Goal: Task Accomplishment & Management: Manage account settings

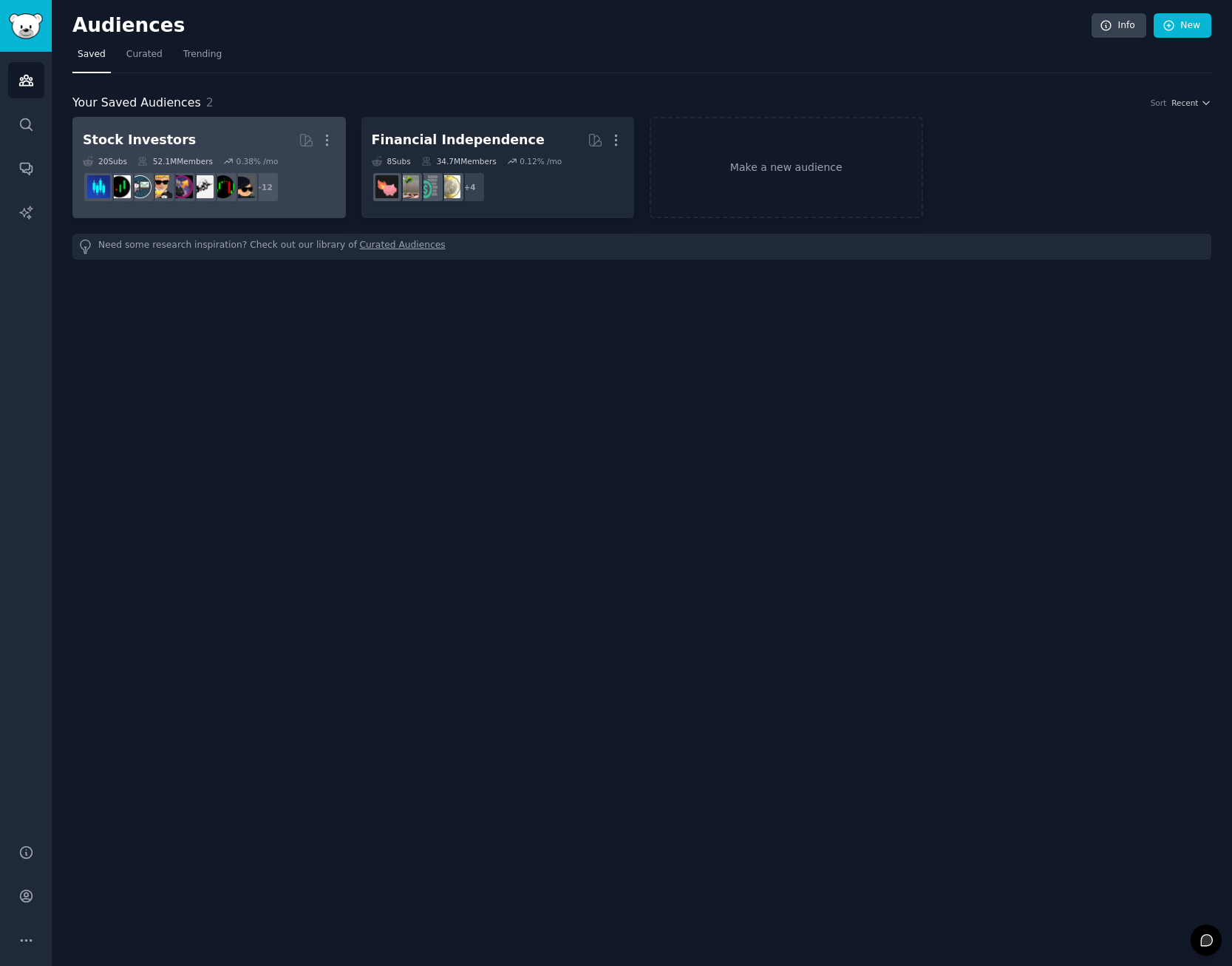
click at [227, 137] on h2 "Stock Investors Curated by GummySearch More" at bounding box center [210, 140] width 253 height 25
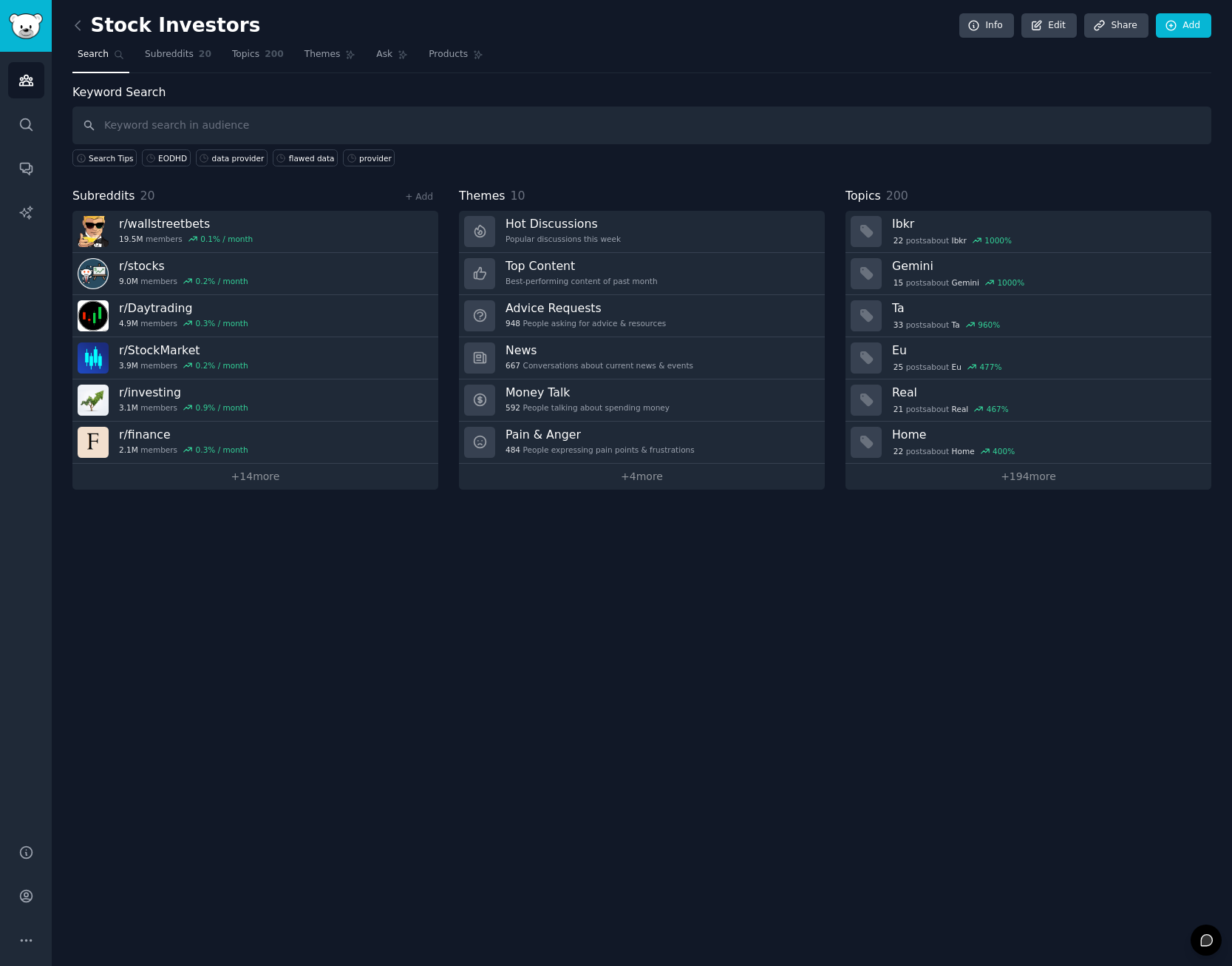
click at [194, 126] on input "text" at bounding box center [641, 125] width 1139 height 37
type input "API"
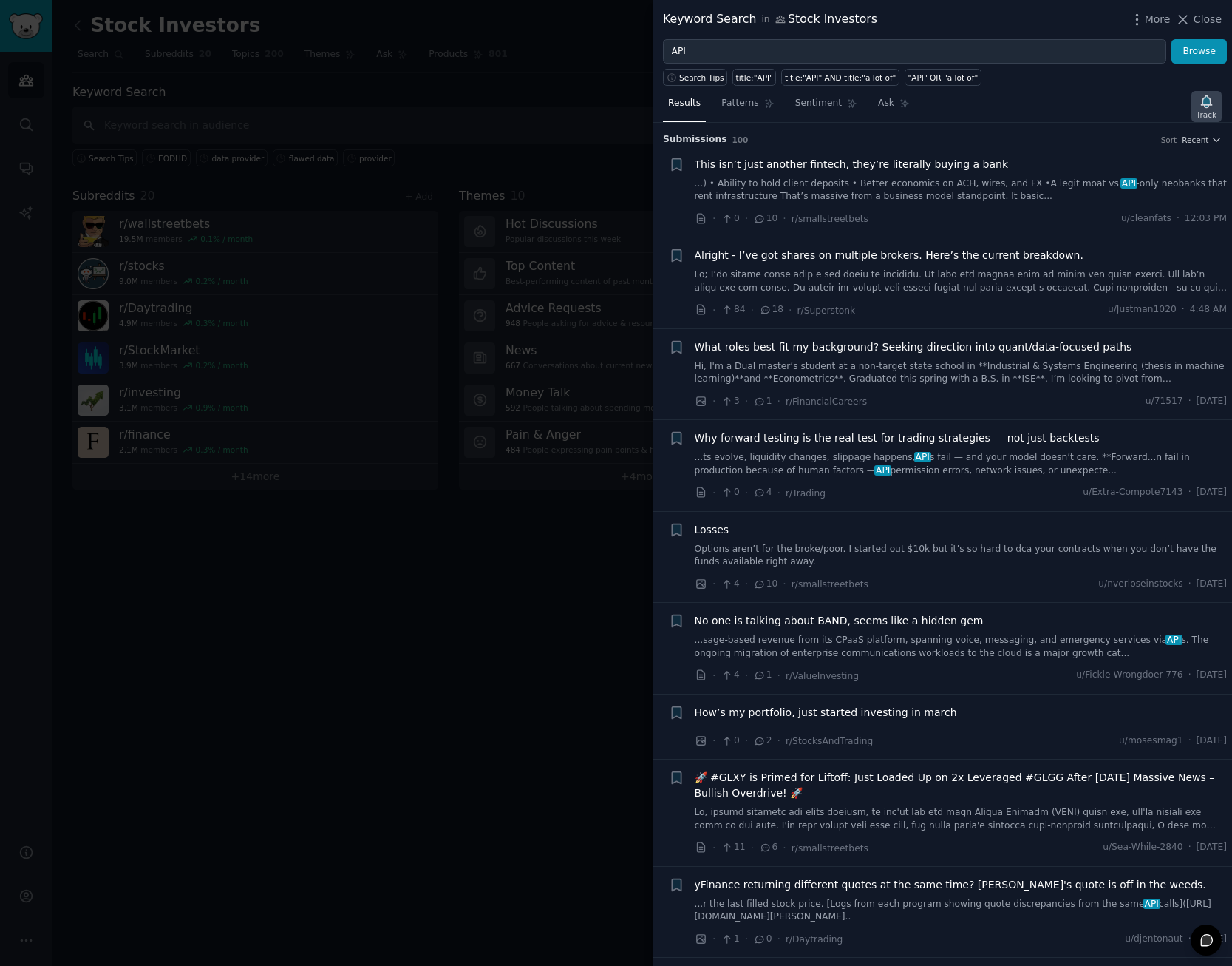
click at [1212, 100] on icon "button" at bounding box center [1207, 102] width 15 height 15
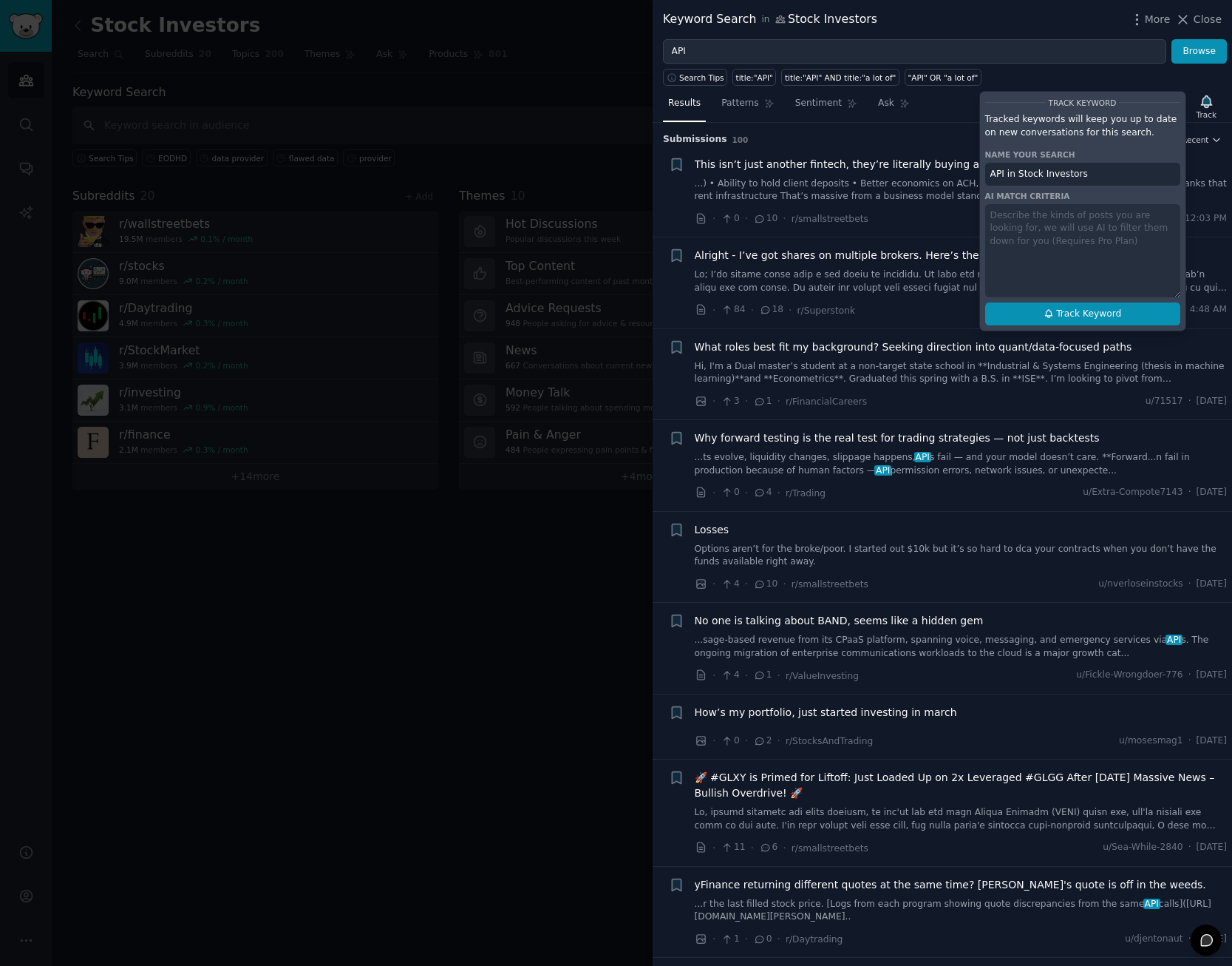
click at [1099, 317] on span "Track Keyword" at bounding box center [1089, 314] width 65 height 14
type input "API in Stock Investors"
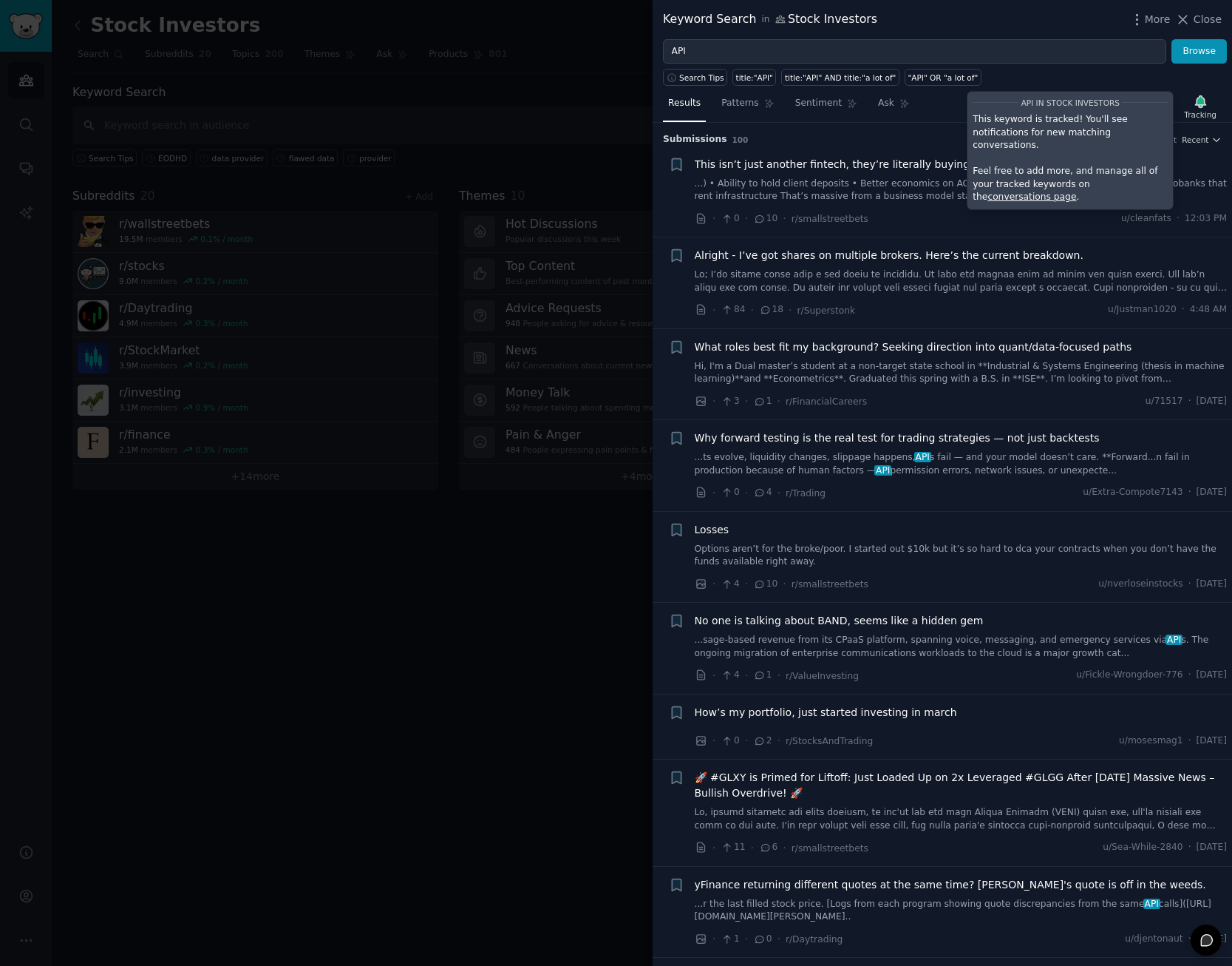
click at [200, 127] on div at bounding box center [616, 483] width 1232 height 966
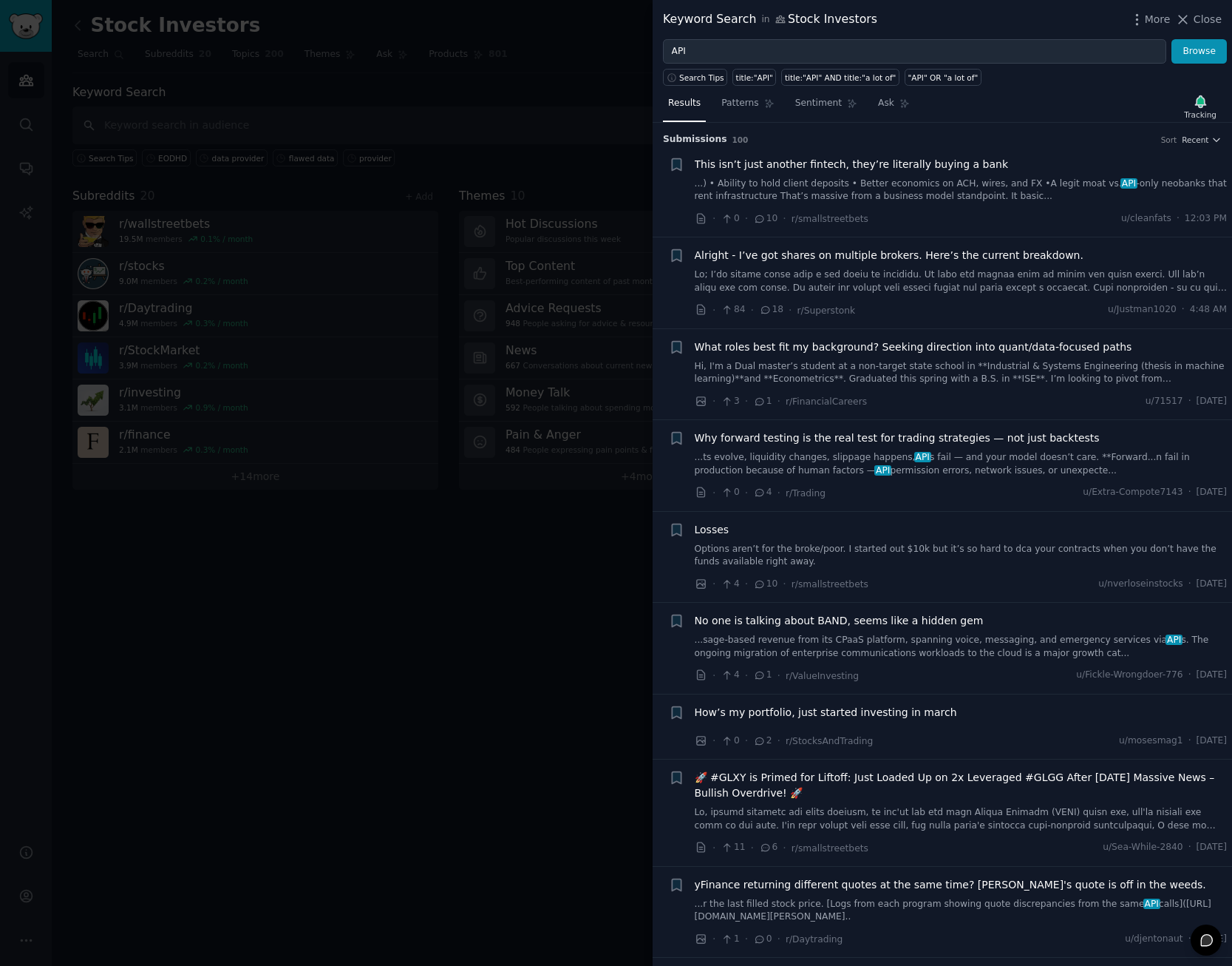
click at [341, 576] on div at bounding box center [616, 483] width 1232 height 966
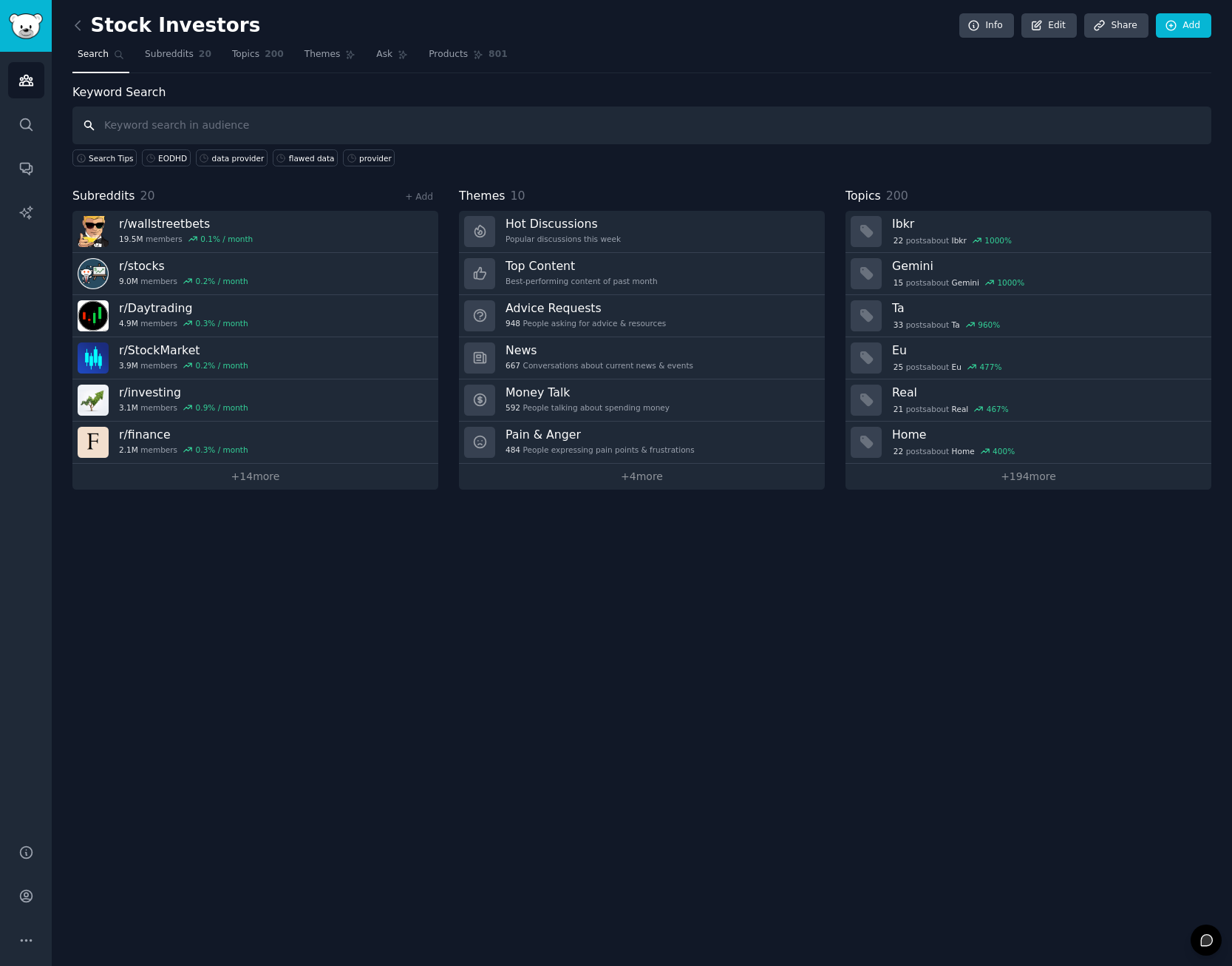
click at [364, 127] on input "text" at bounding box center [641, 125] width 1139 height 37
type input "affordable data"
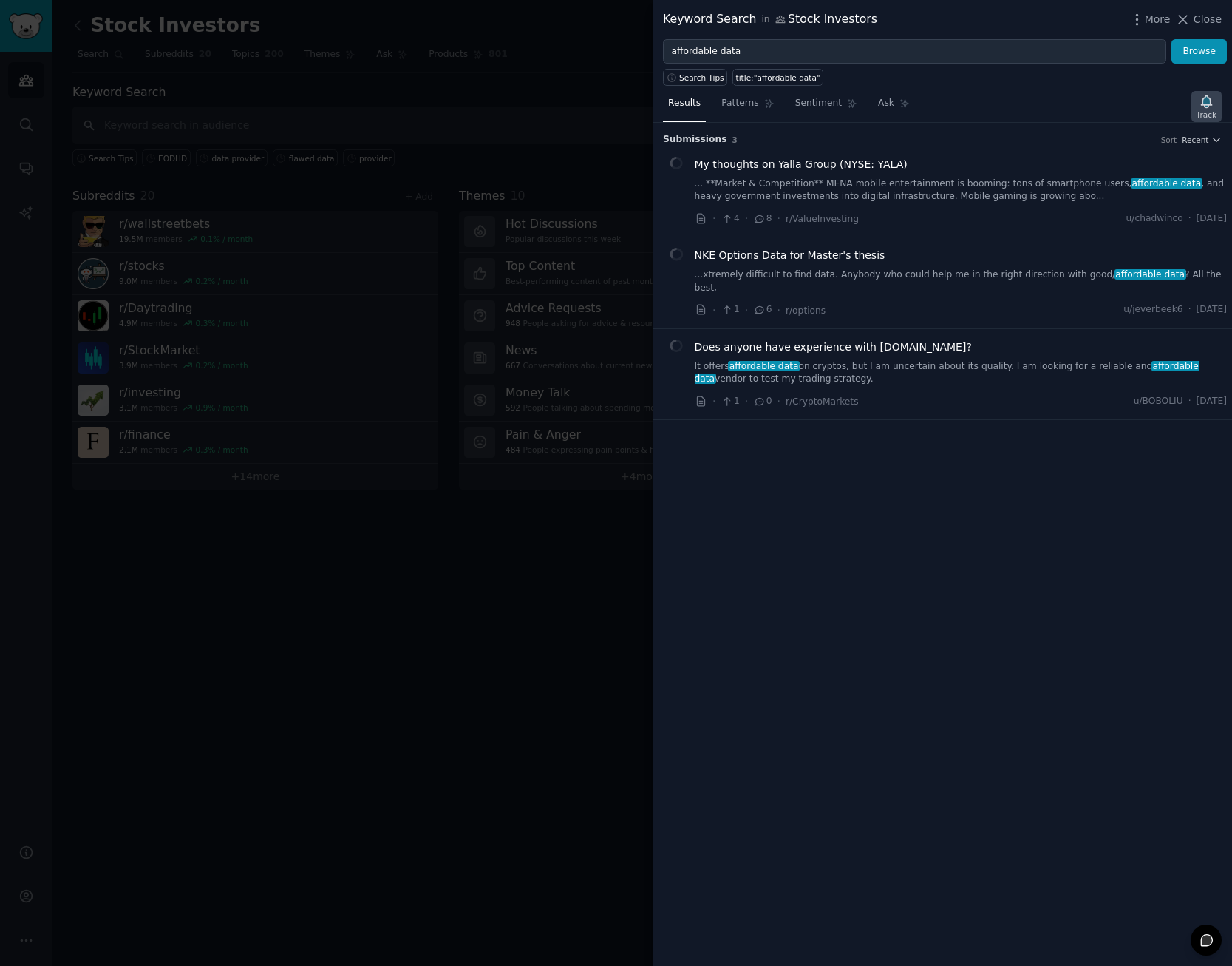
click at [1206, 106] on icon "button" at bounding box center [1207, 102] width 15 height 15
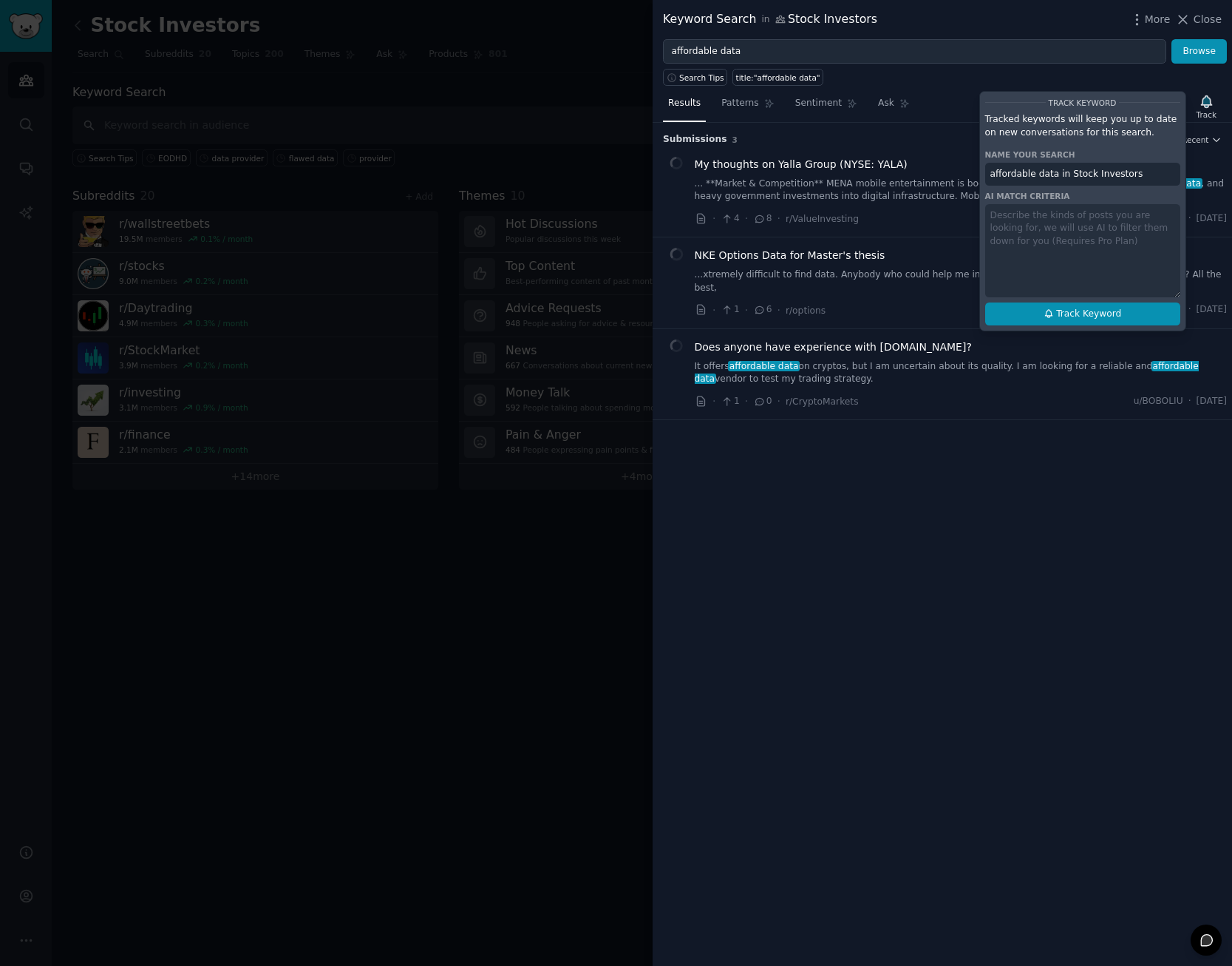
click at [1096, 311] on span "Track Keyword" at bounding box center [1089, 314] width 65 height 14
type input "affordable data in Stock Investors"
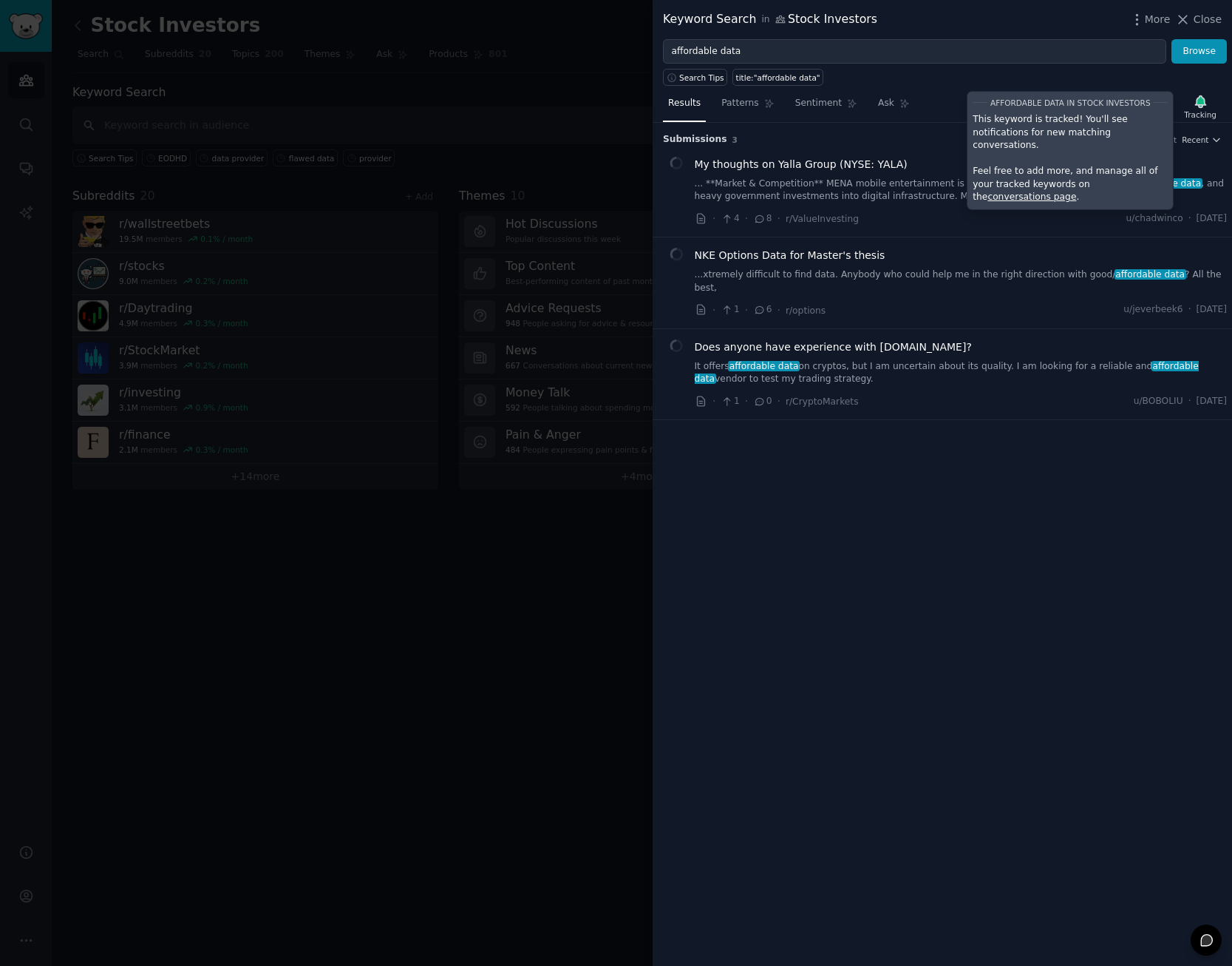
click at [302, 98] on div at bounding box center [616, 483] width 1232 height 966
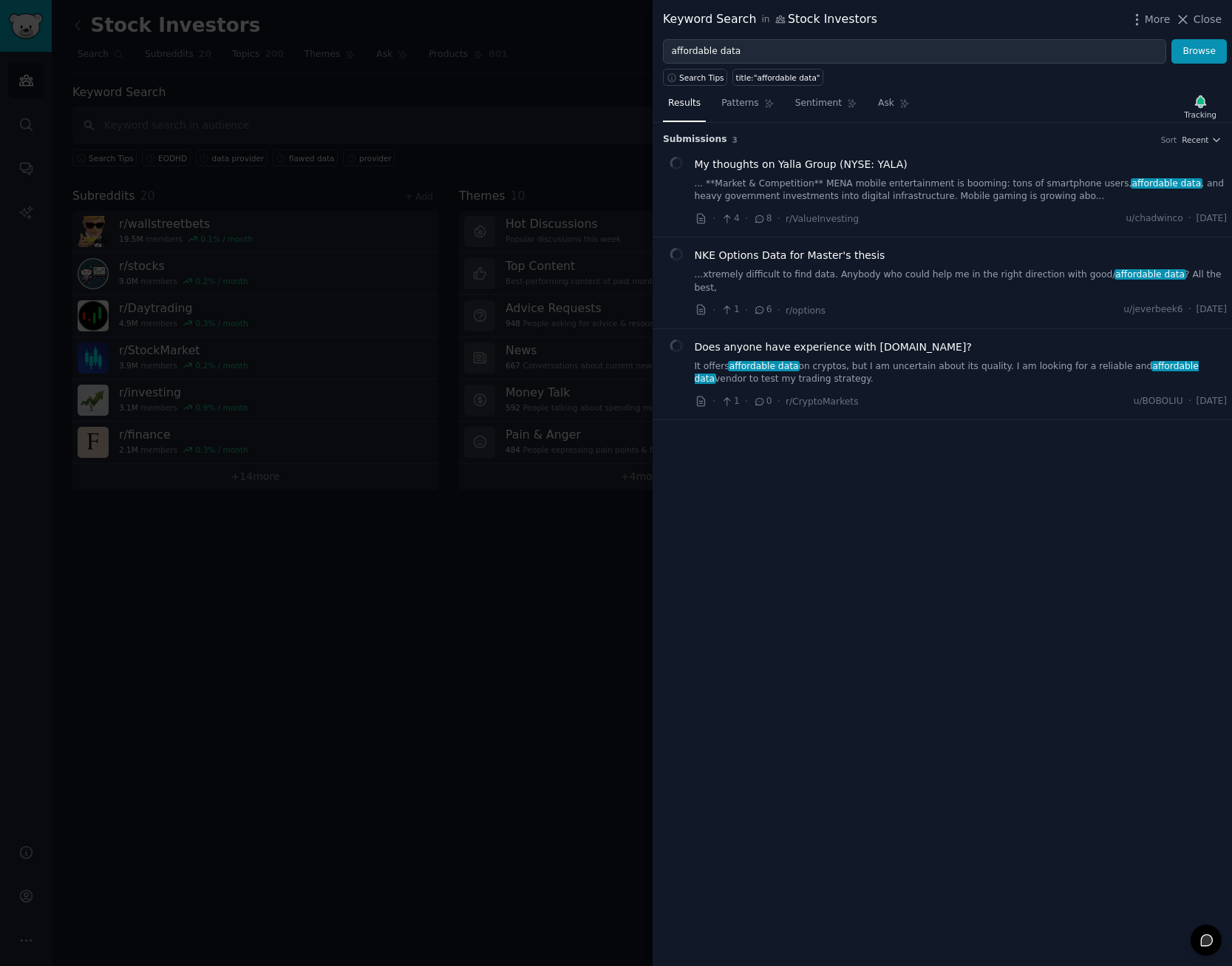
click at [300, 111] on div at bounding box center [616, 483] width 1232 height 966
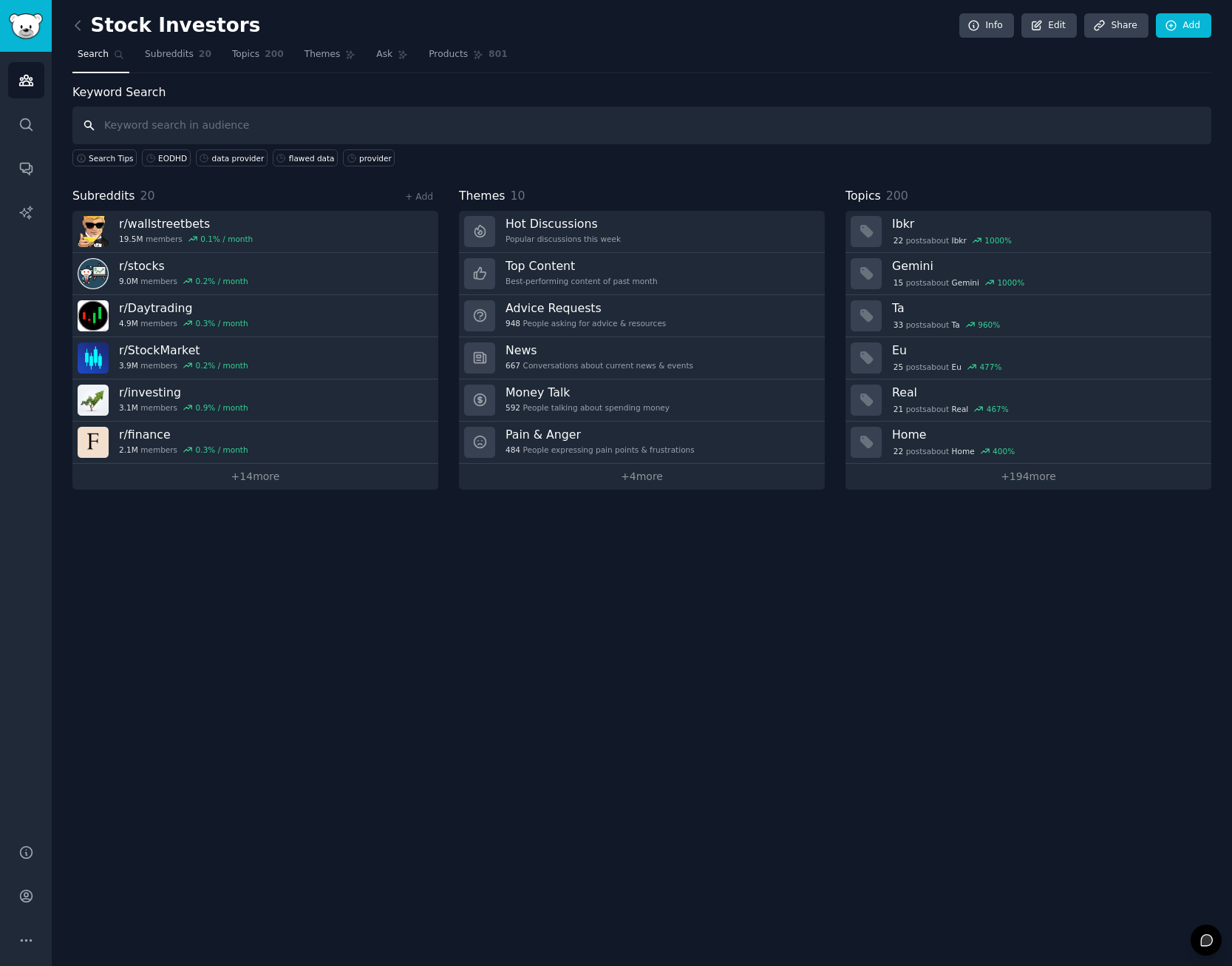
click at [295, 121] on input "text" at bounding box center [641, 125] width 1139 height 37
click at [299, 123] on input "text" at bounding box center [641, 125] width 1139 height 37
type input "inconsistent data"
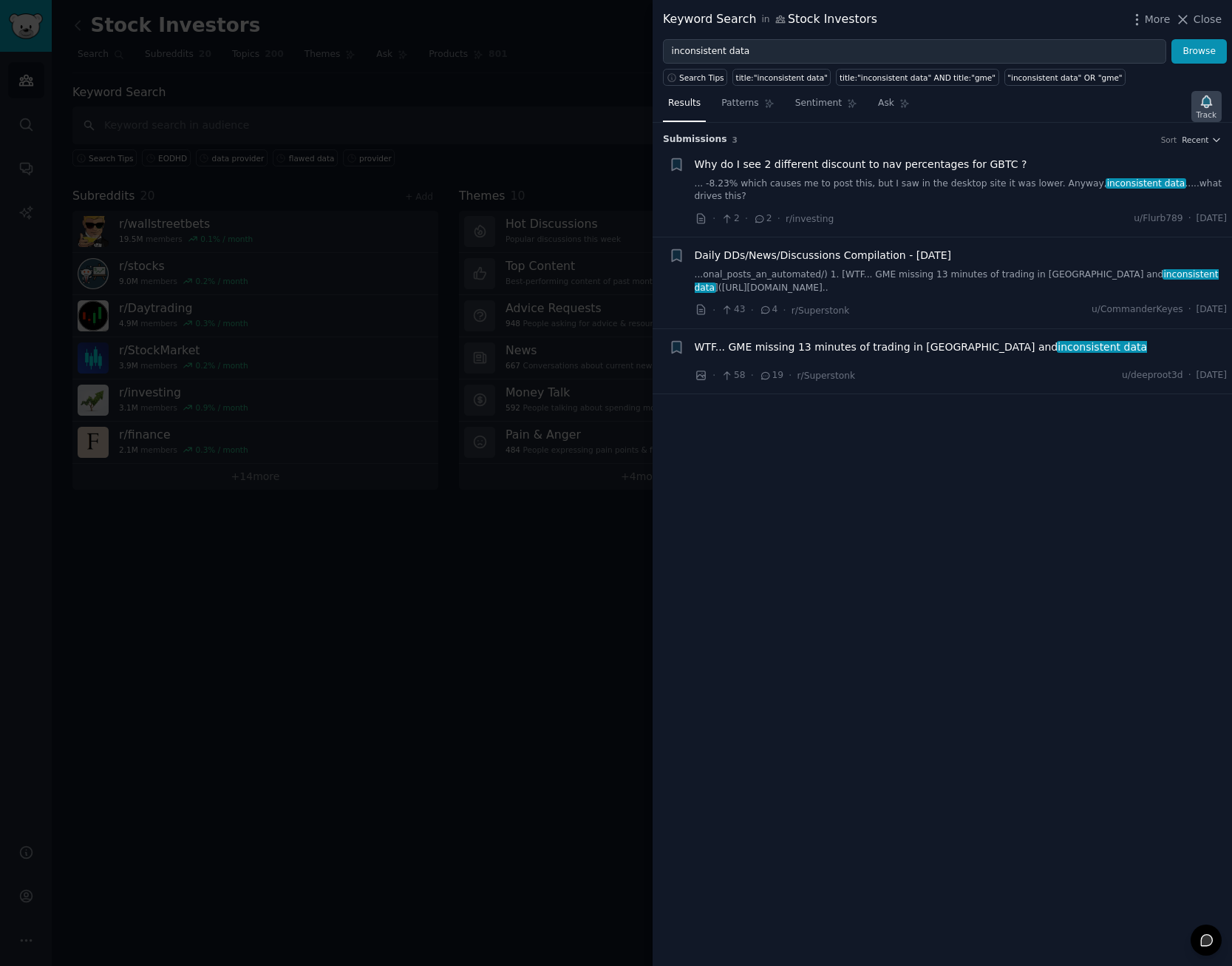
click at [1216, 116] on div "Track" at bounding box center [1207, 115] width 20 height 10
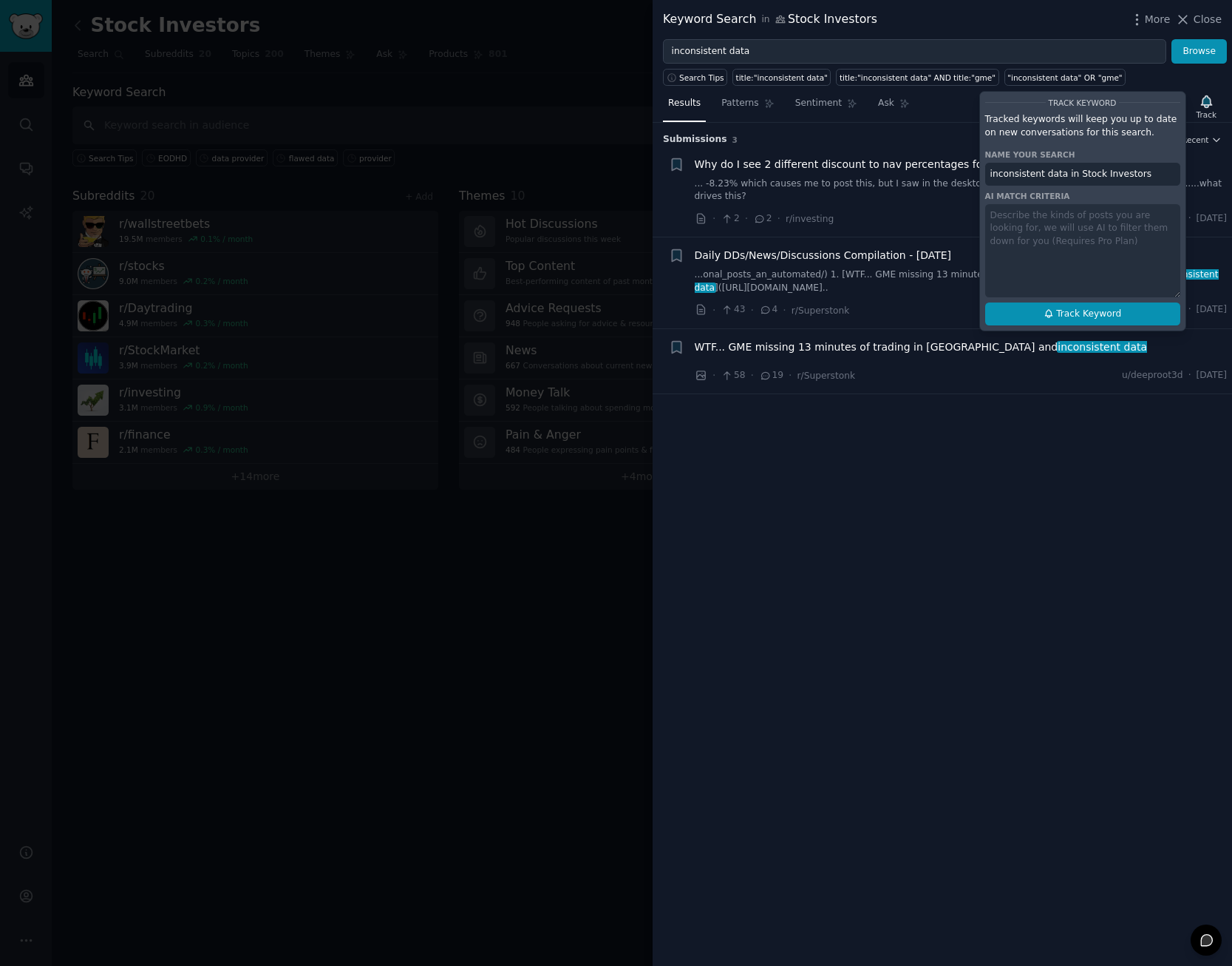
click at [1067, 314] on span "Track Keyword" at bounding box center [1089, 314] width 65 height 14
type input "inconsistent data in Stock Investors"
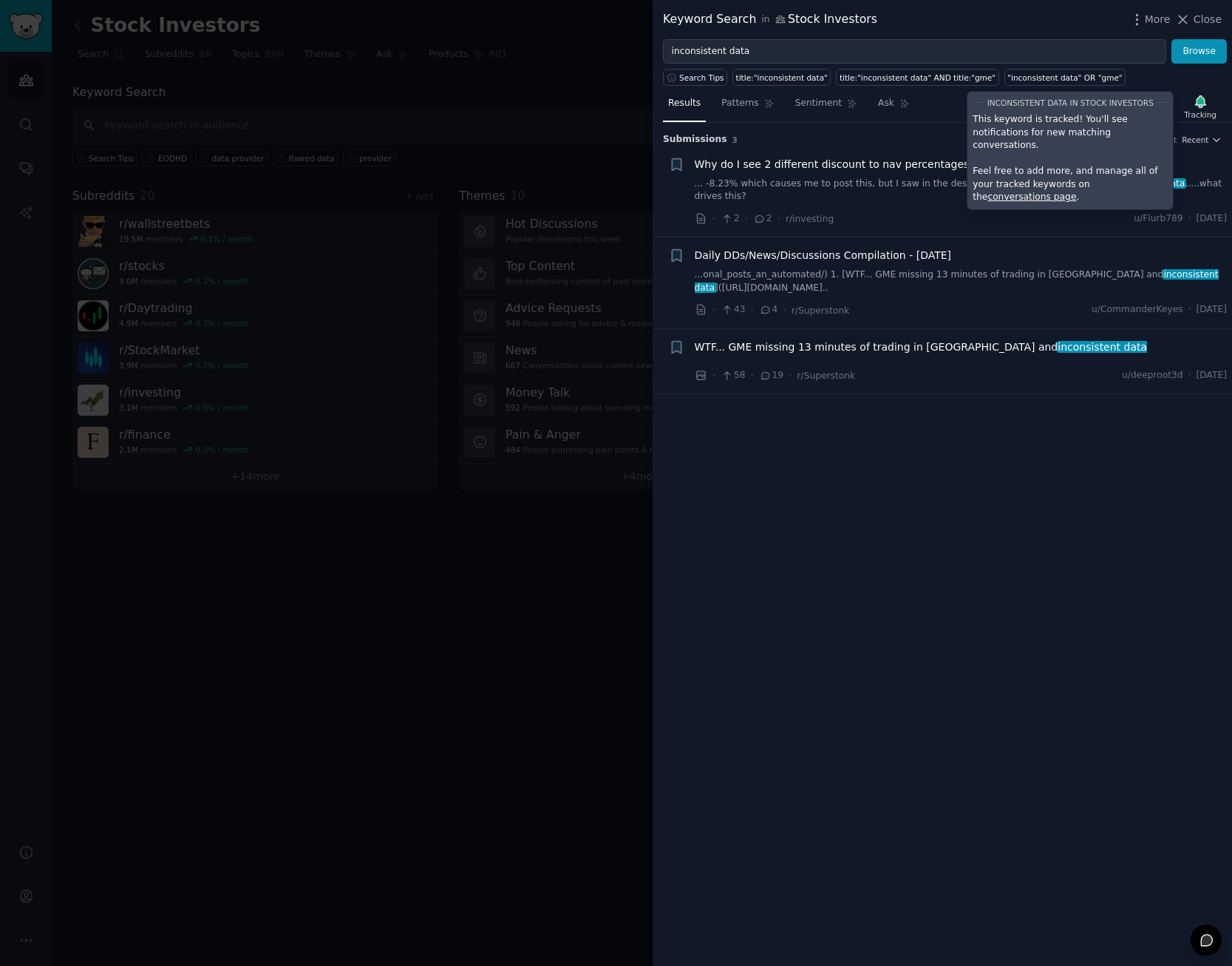
click at [485, 170] on div at bounding box center [616, 483] width 1232 height 966
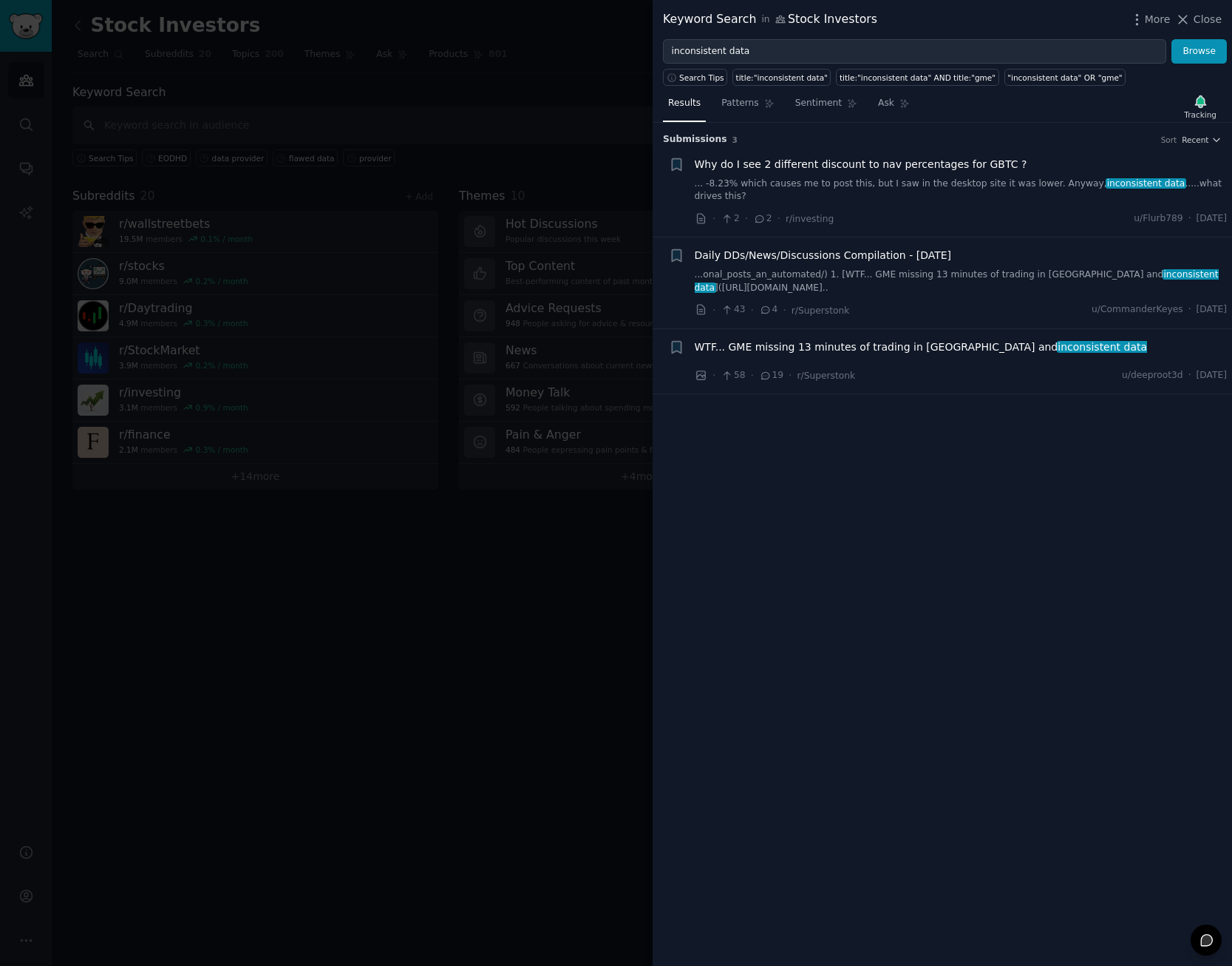
click at [546, 159] on div at bounding box center [616, 483] width 1232 height 966
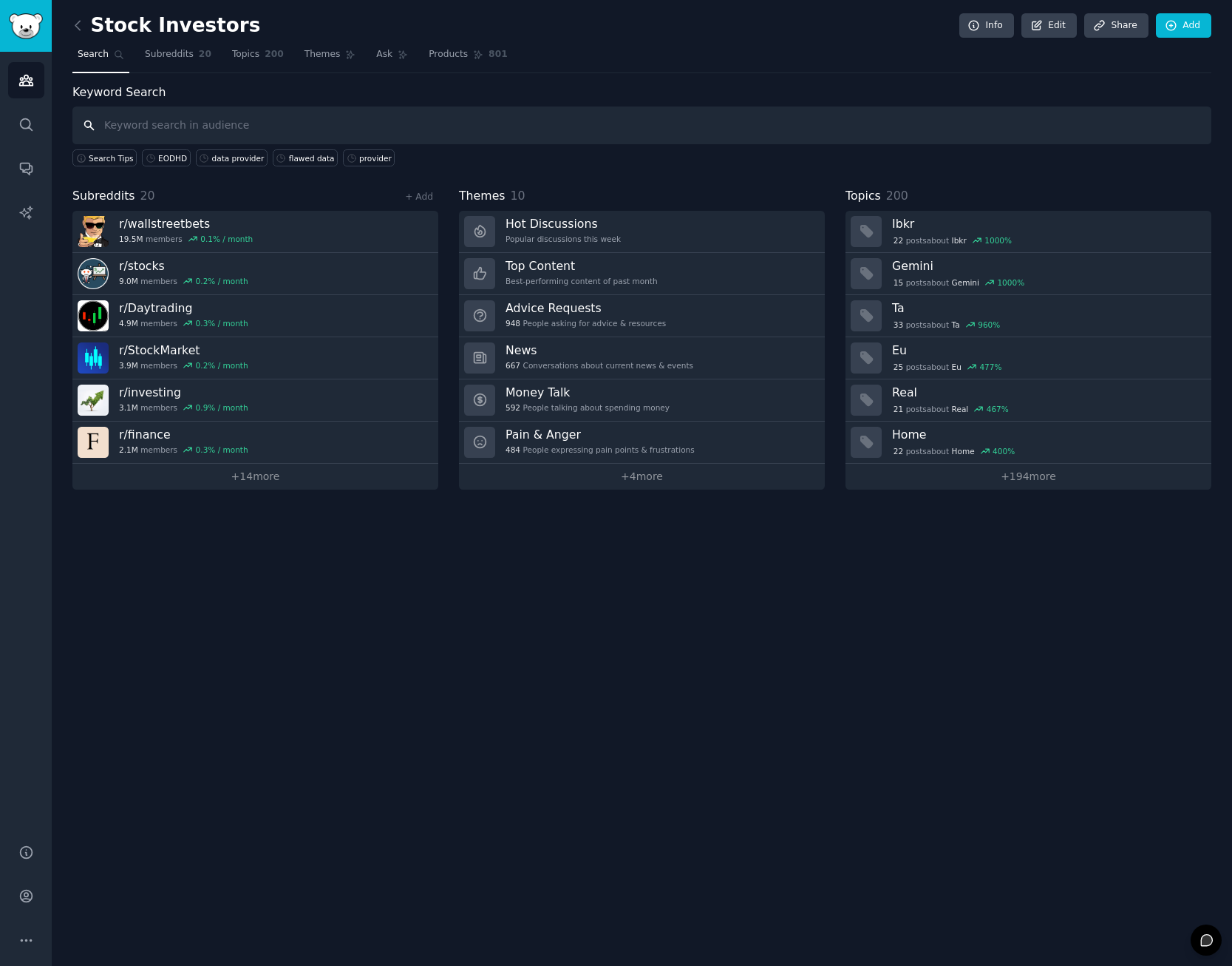
click at [199, 123] on input "text" at bounding box center [641, 125] width 1139 height 37
type input "fundamentals"
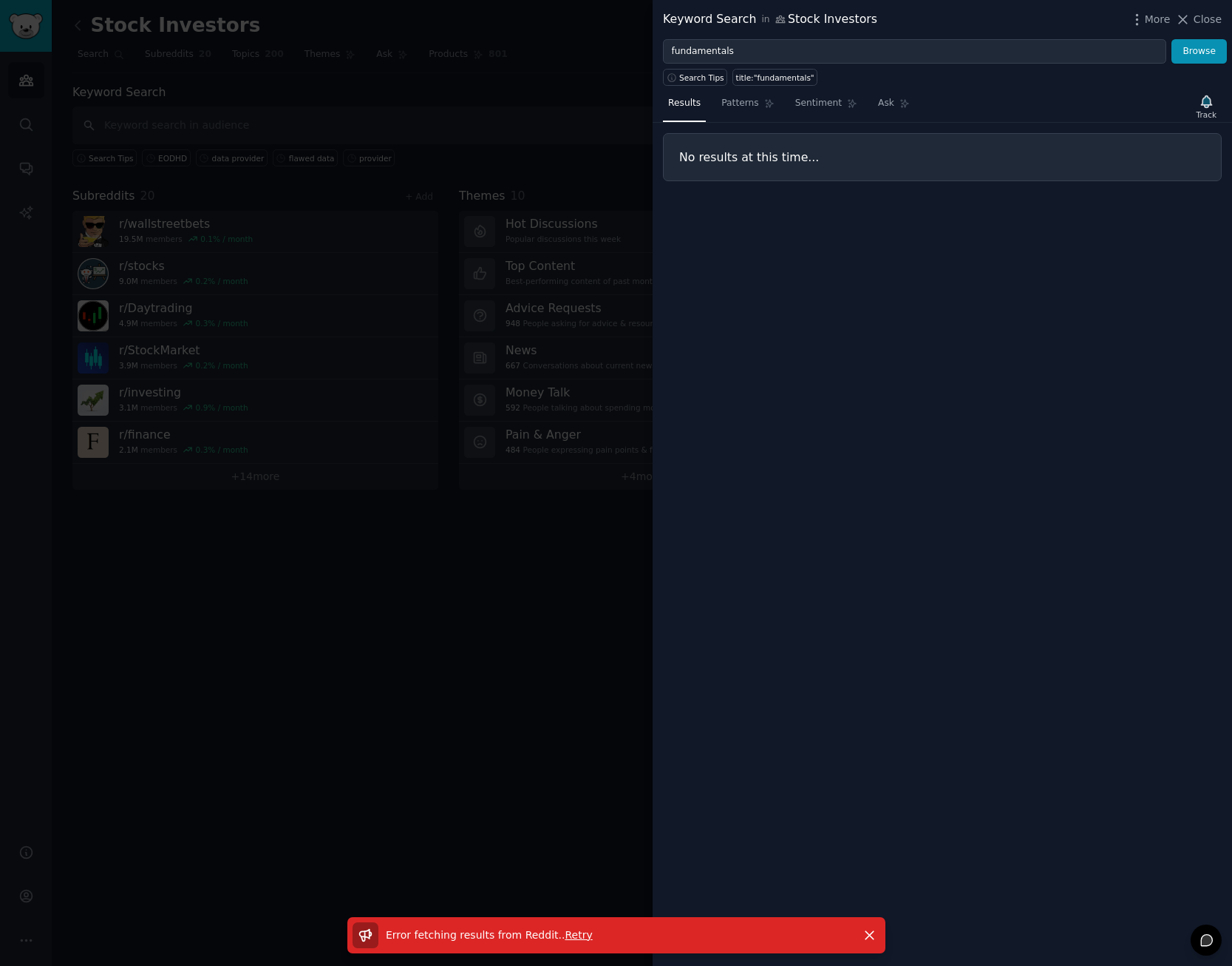
click at [564, 935] on span "Retry" at bounding box center [578, 935] width 27 height 12
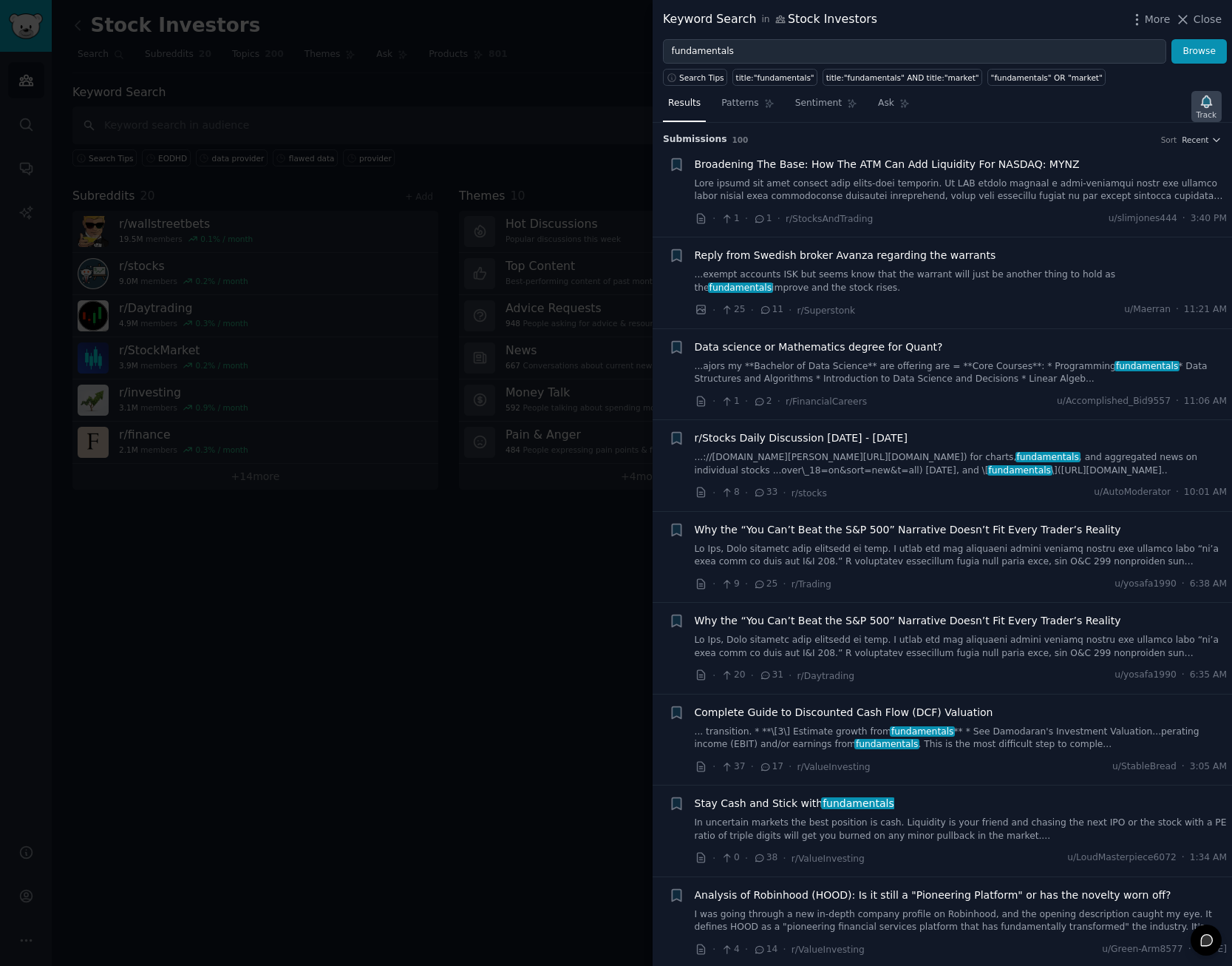
click at [1209, 109] on icon "button" at bounding box center [1207, 102] width 15 height 15
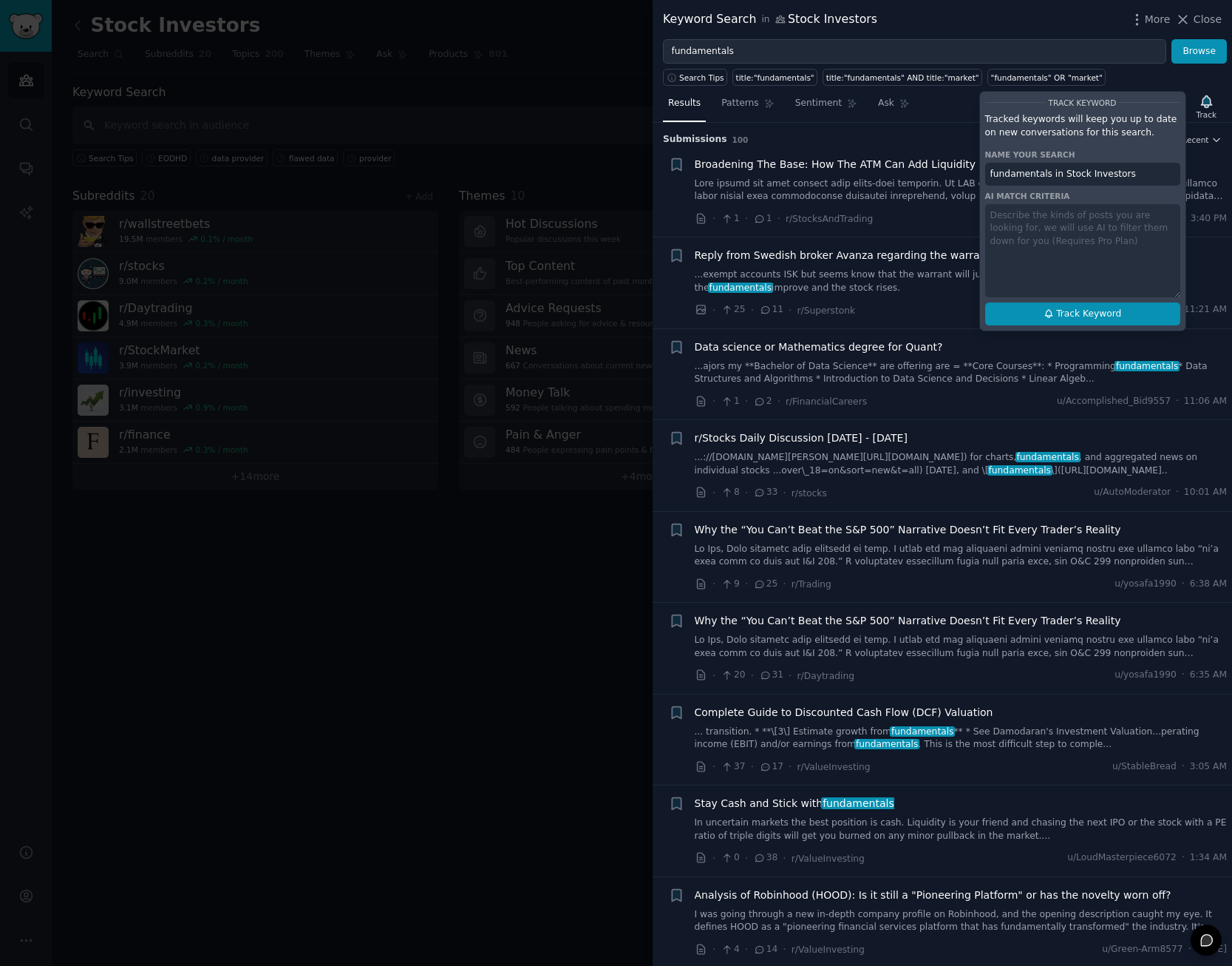
click at [1146, 316] on button "Track Keyword" at bounding box center [1083, 314] width 195 height 24
type input "fundamentals in Stock Investors"
click at [616, 554] on div at bounding box center [616, 483] width 1232 height 966
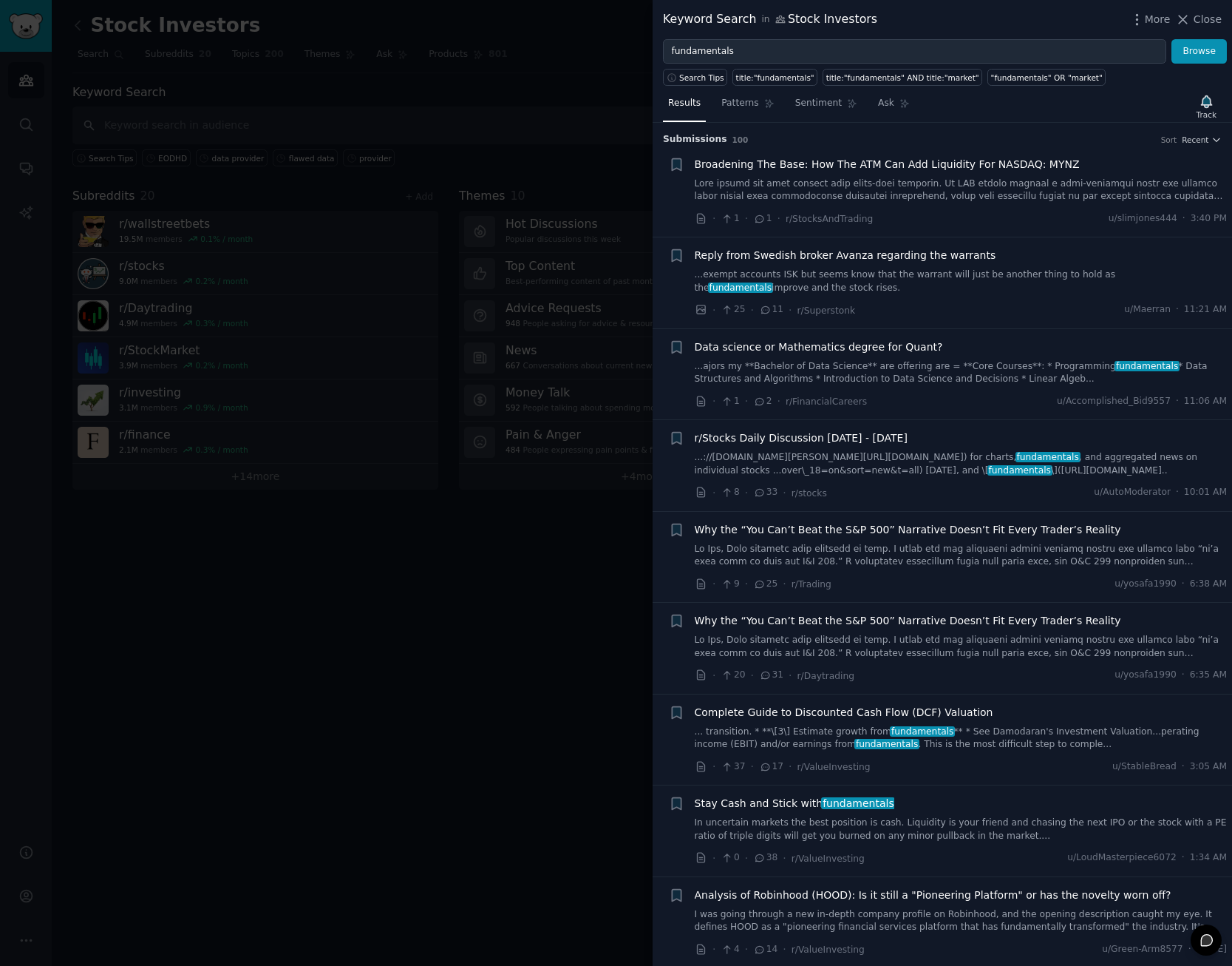
click at [322, 580] on div at bounding box center [616, 483] width 1232 height 966
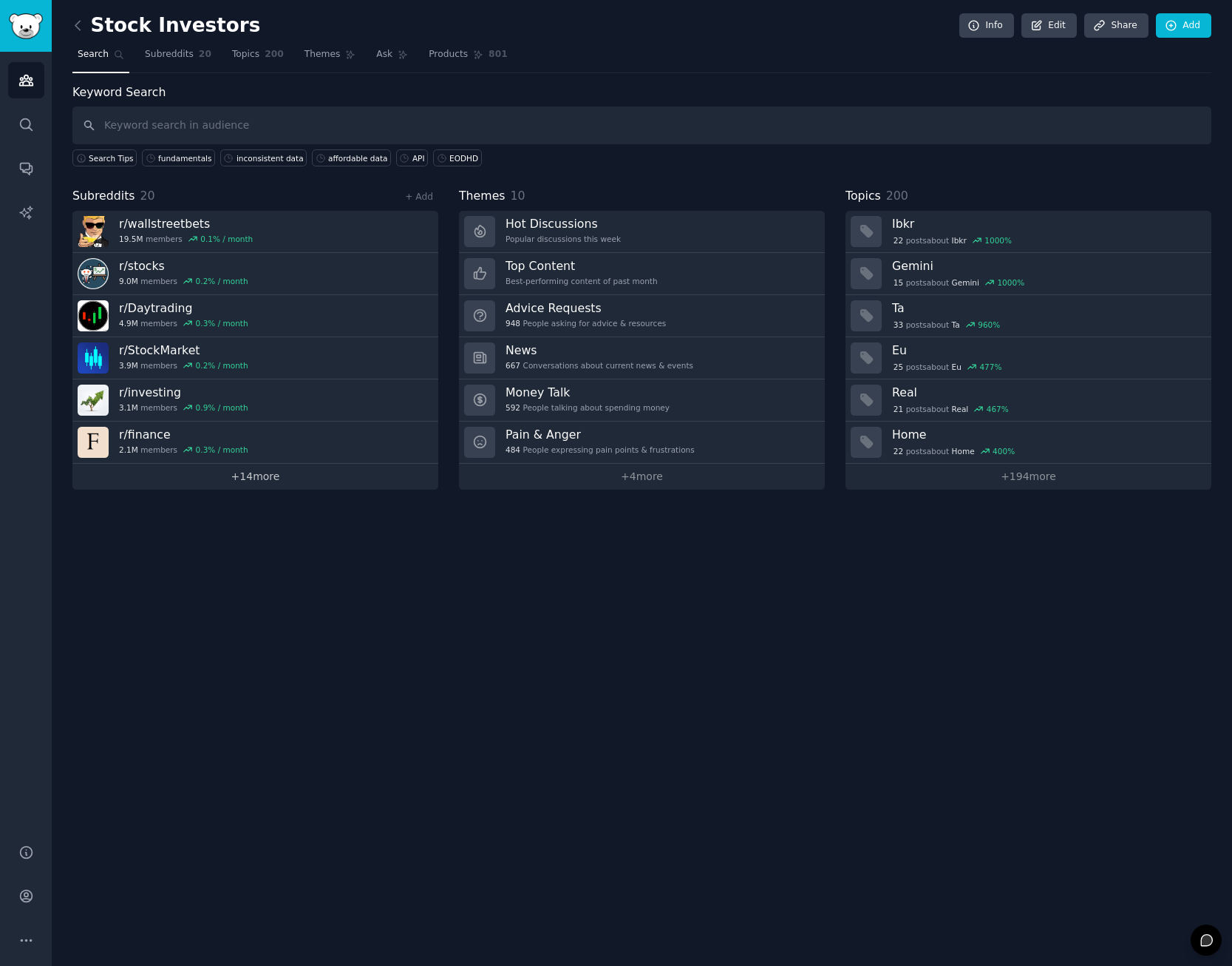
click at [249, 482] on link "+ 14 more" at bounding box center [255, 476] width 366 height 25
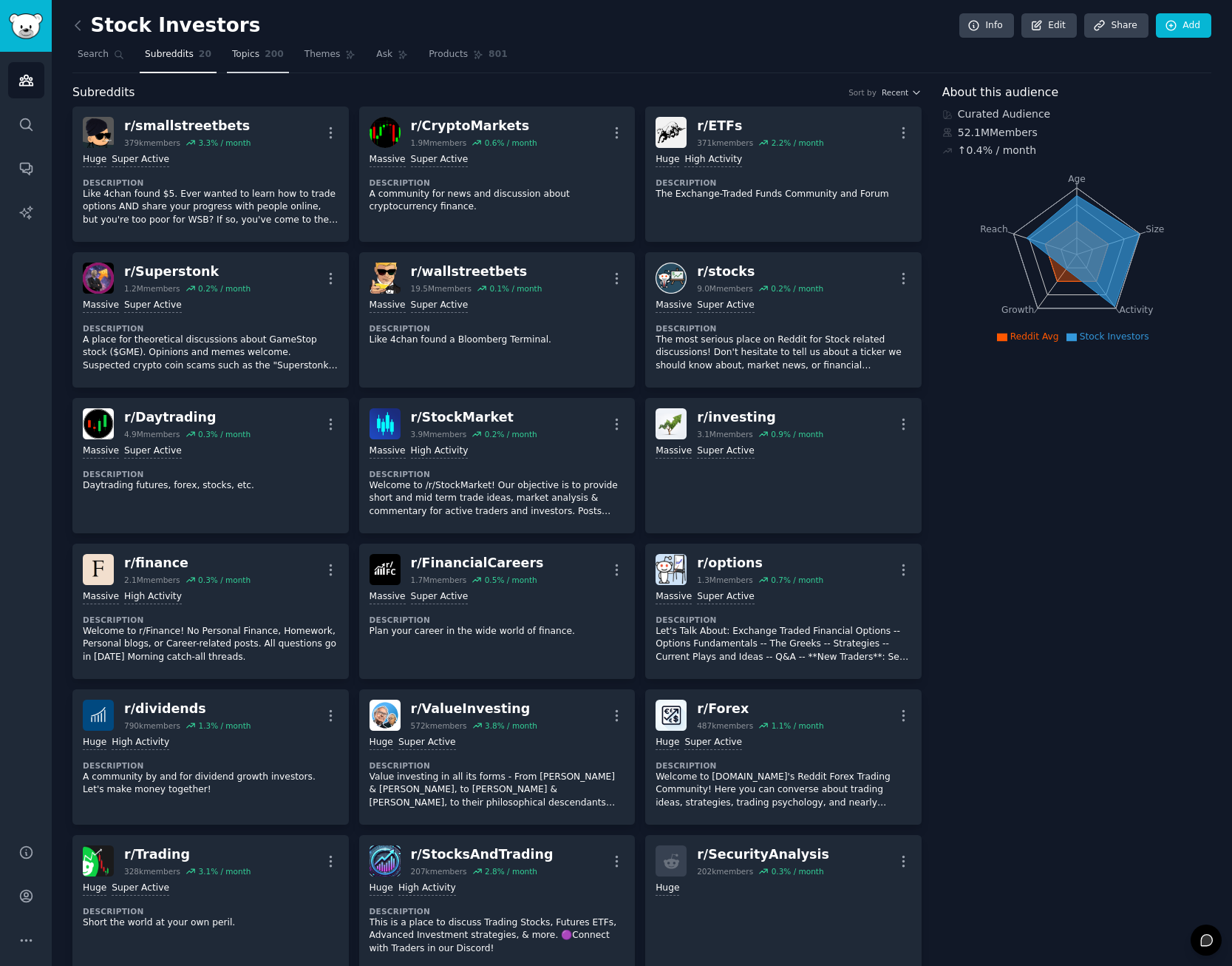
click at [247, 57] on link "Topics 200" at bounding box center [257, 59] width 62 height 31
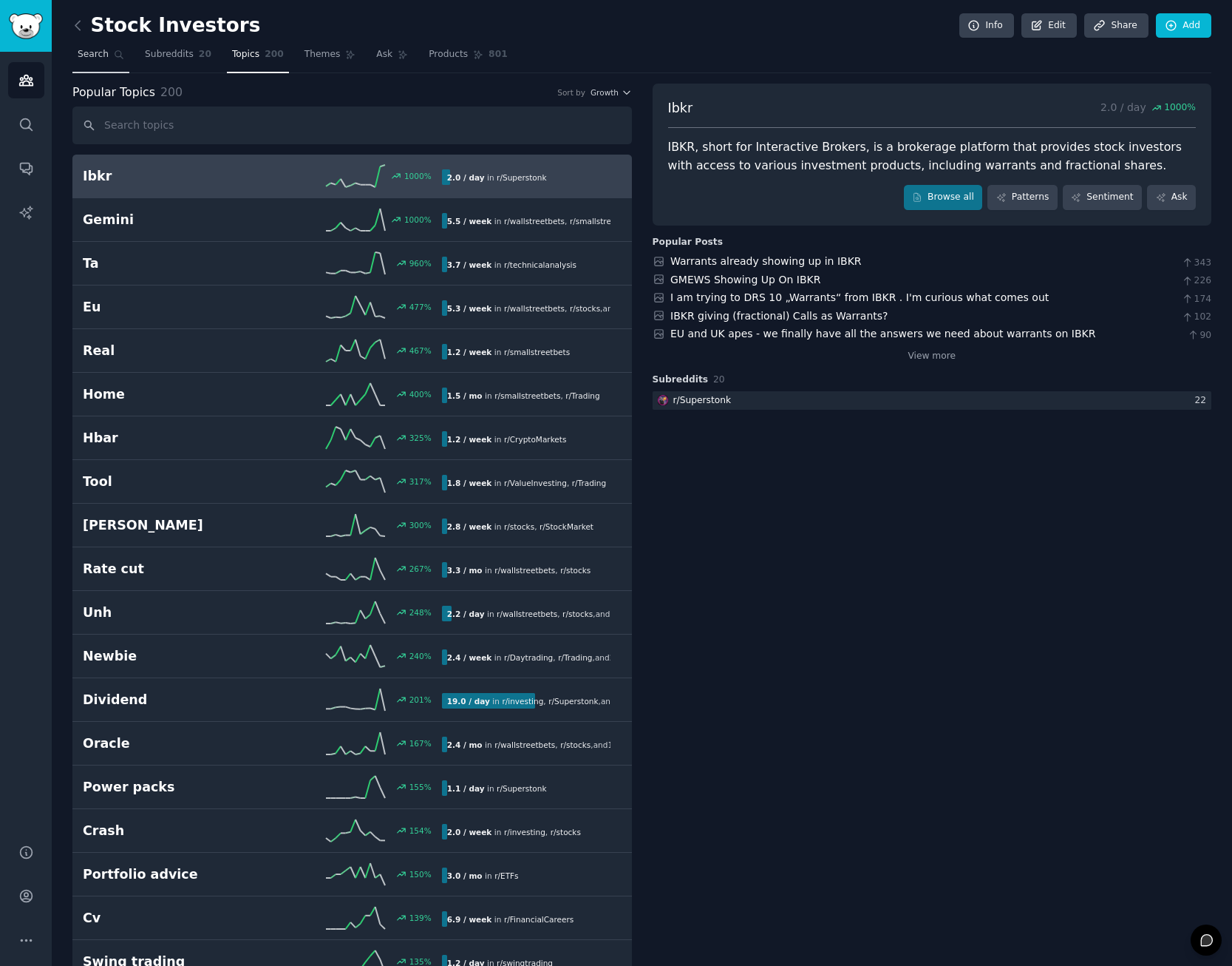
click at [87, 57] on span "Search" at bounding box center [92, 55] width 31 height 14
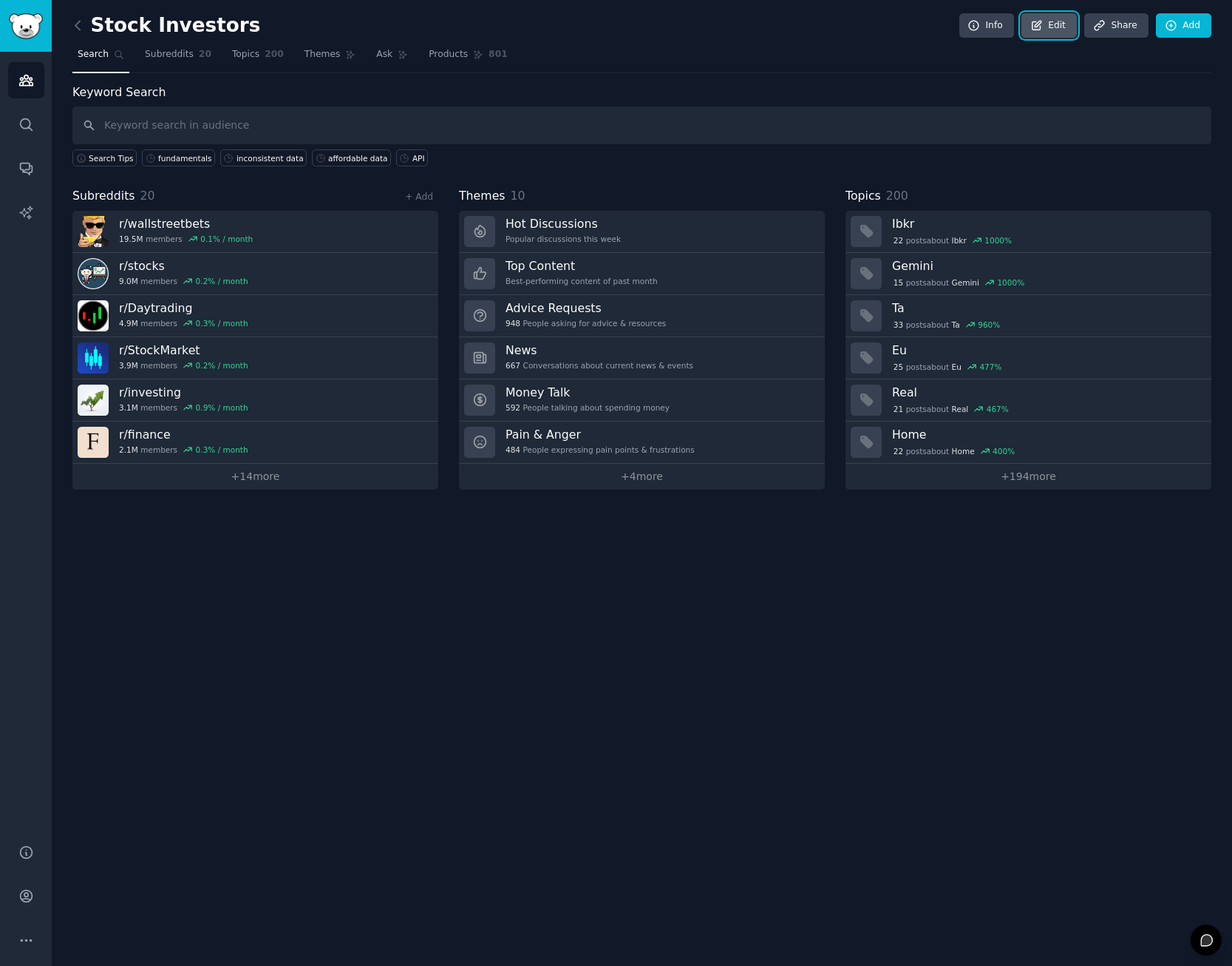
click at [1061, 31] on link "Edit" at bounding box center [1049, 26] width 55 height 25
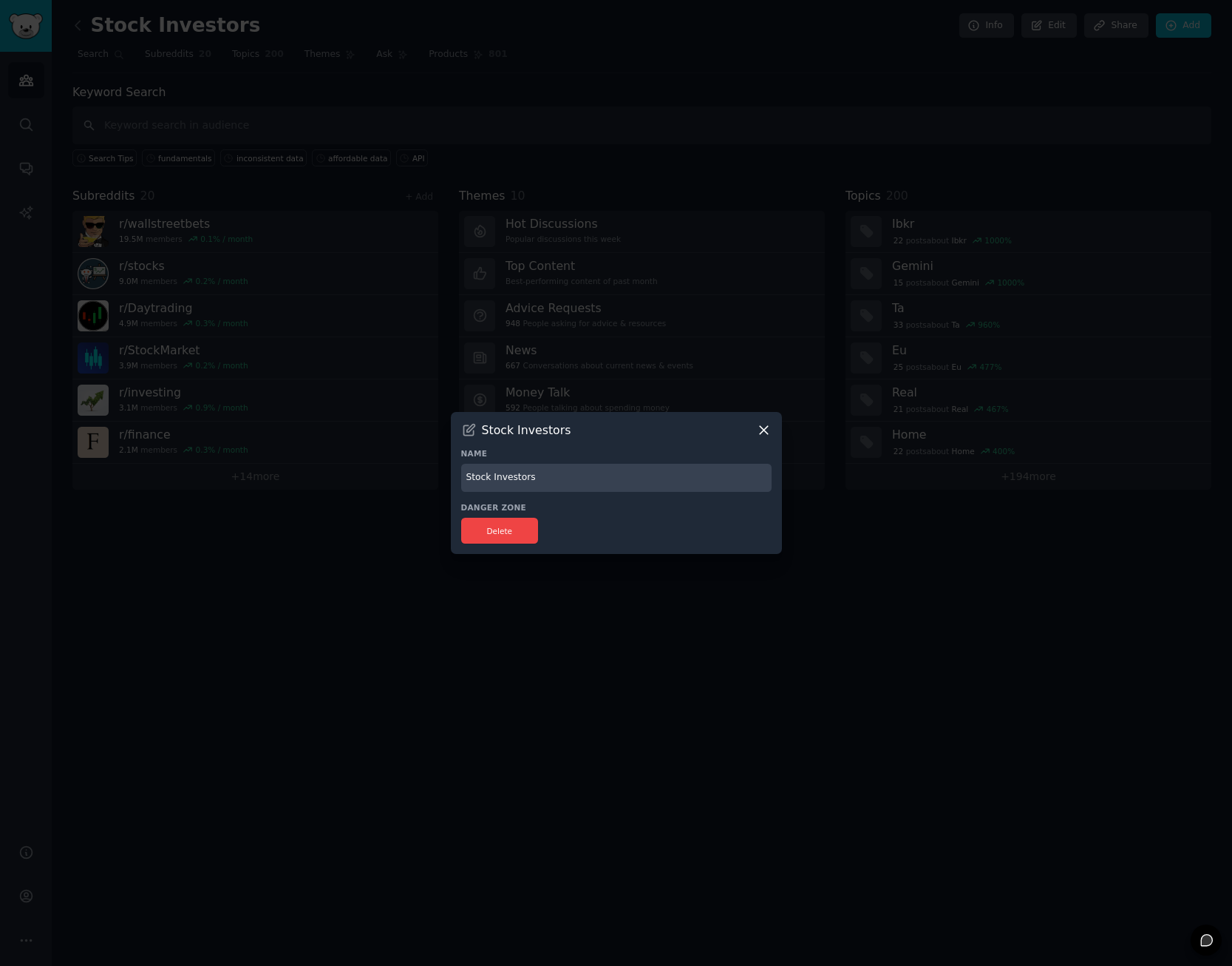
click at [767, 435] on icon at bounding box center [764, 430] width 15 height 15
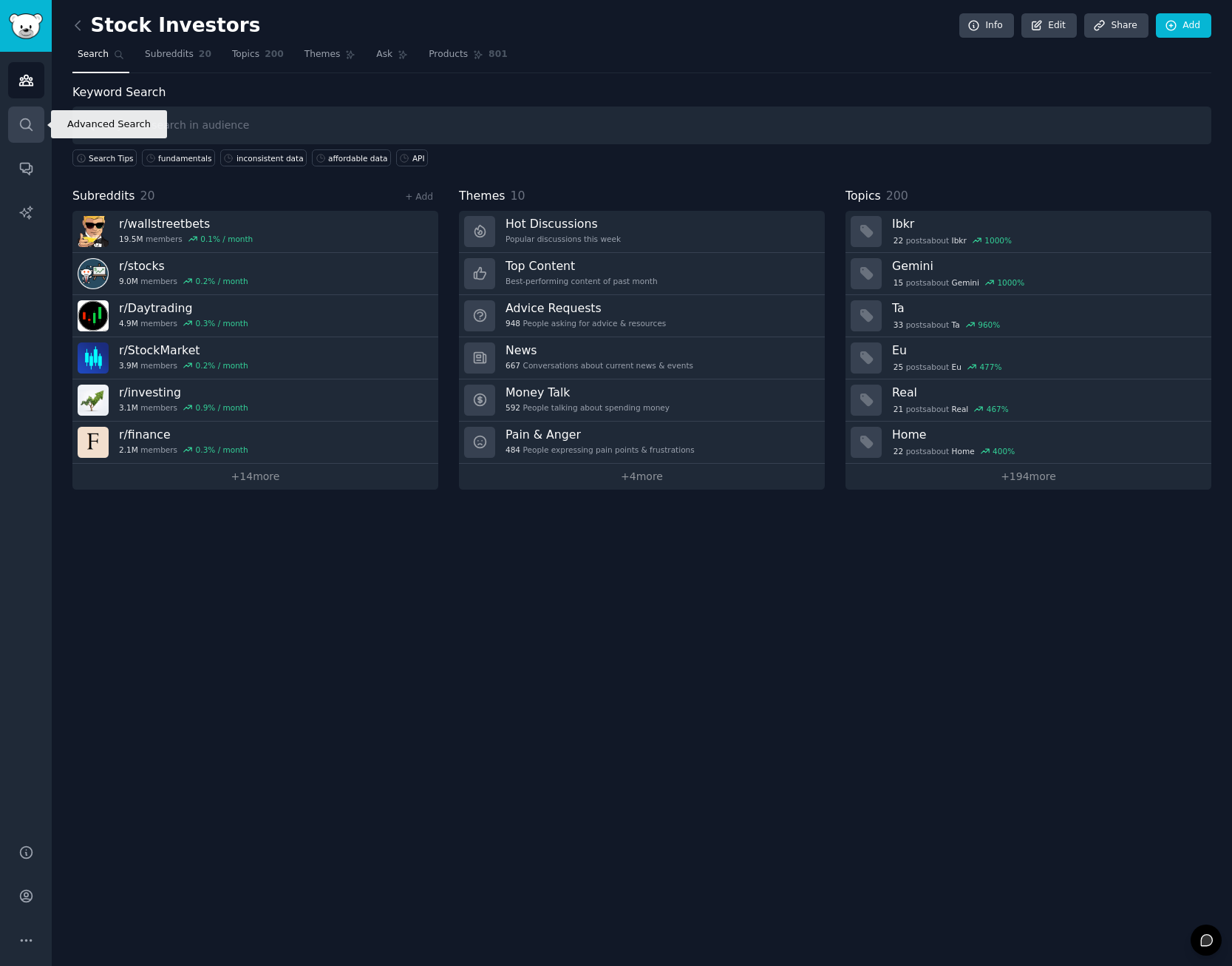
click at [31, 123] on icon "Sidebar" at bounding box center [26, 125] width 15 height 15
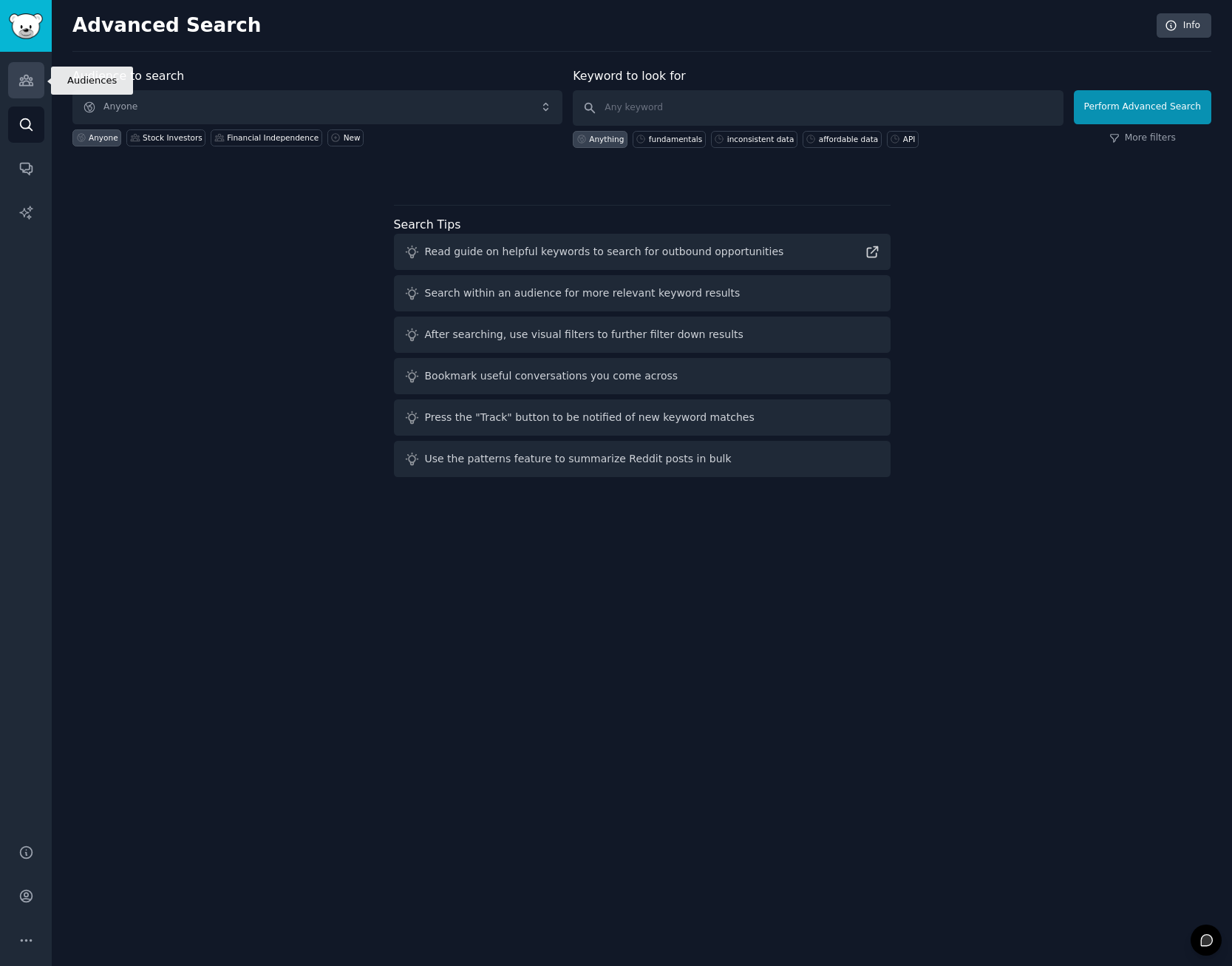
click at [37, 79] on link "Audiences" at bounding box center [26, 80] width 36 height 37
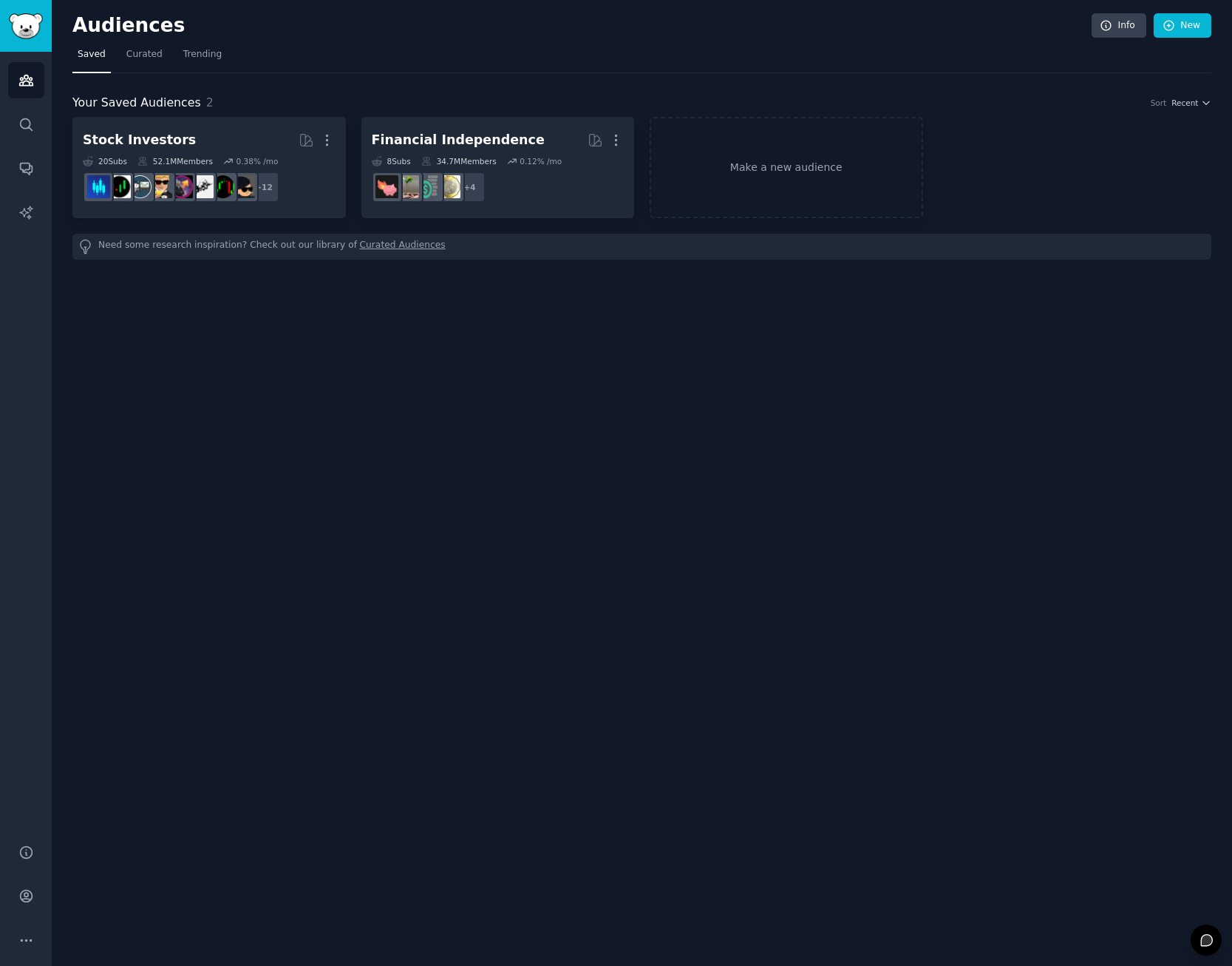
click at [222, 498] on div "Audiences Info New Saved Curated Trending Your Saved Audiences 2 Sort Recent St…" at bounding box center [641, 483] width 1180 height 966
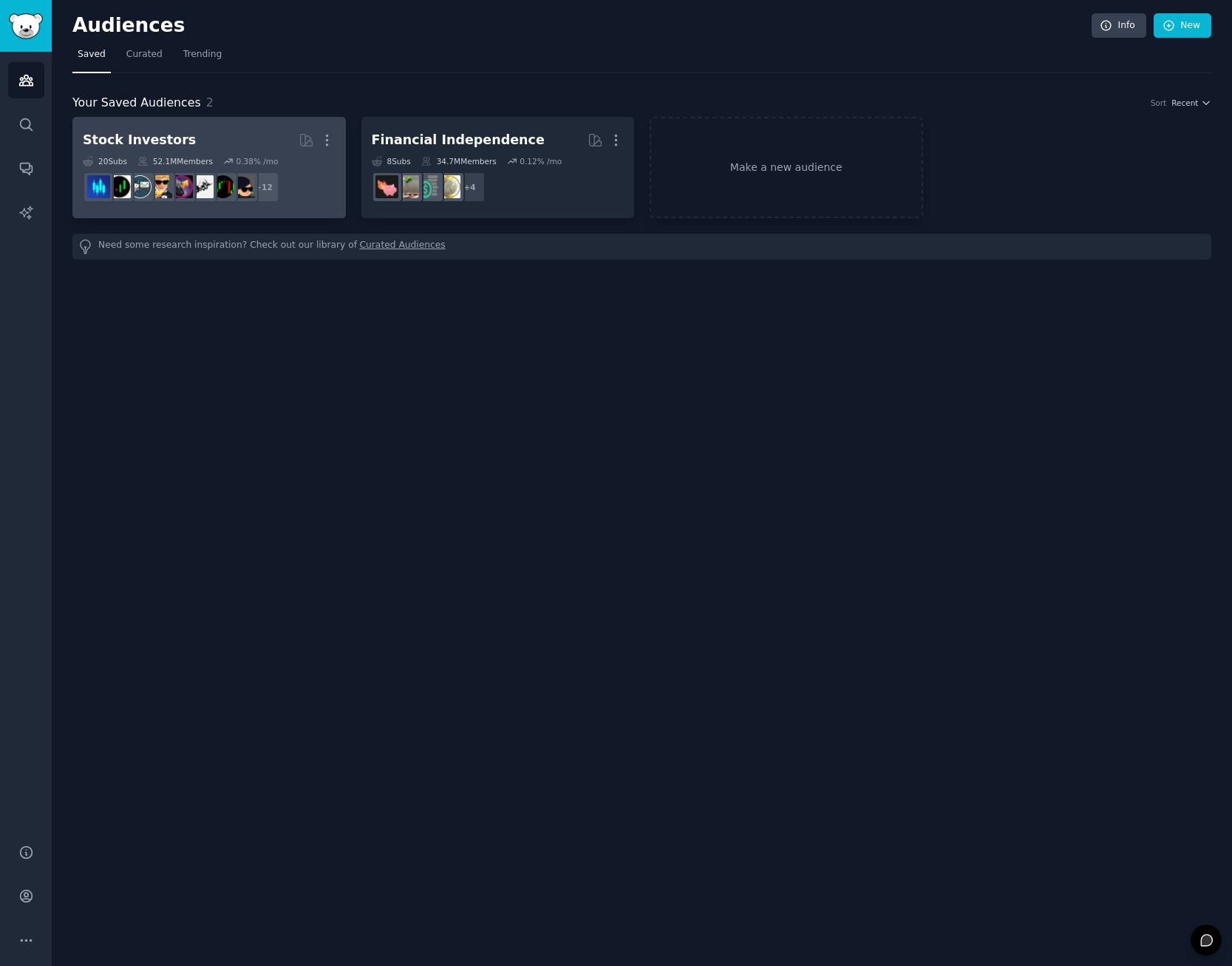
click at [204, 146] on h2 "Stock Investors More" at bounding box center [210, 140] width 253 height 25
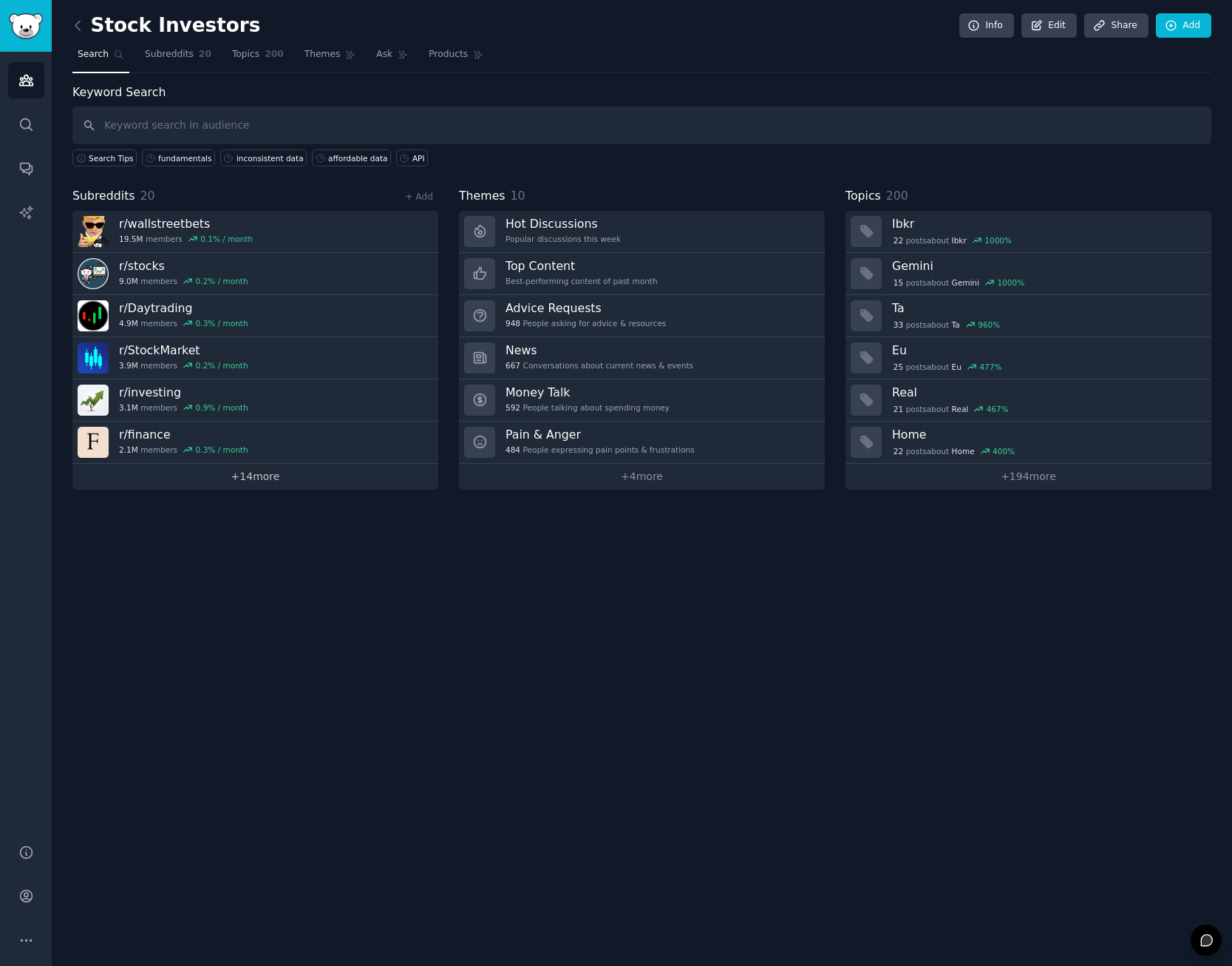
click at [257, 476] on link "+ 14 more" at bounding box center [255, 476] width 366 height 25
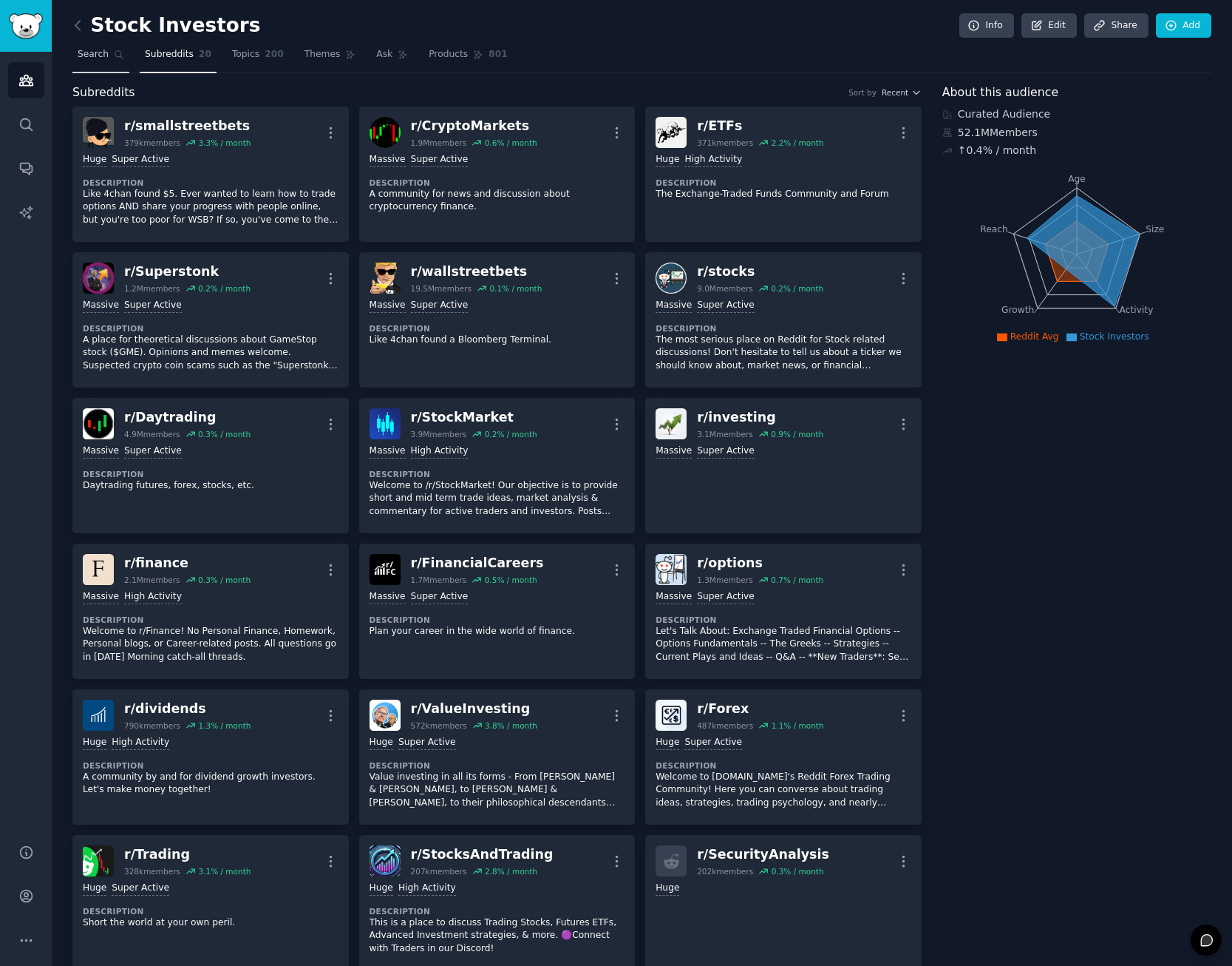
click at [79, 61] on link "Search" at bounding box center [100, 59] width 57 height 31
